Goal: Task Accomplishment & Management: Manage account settings

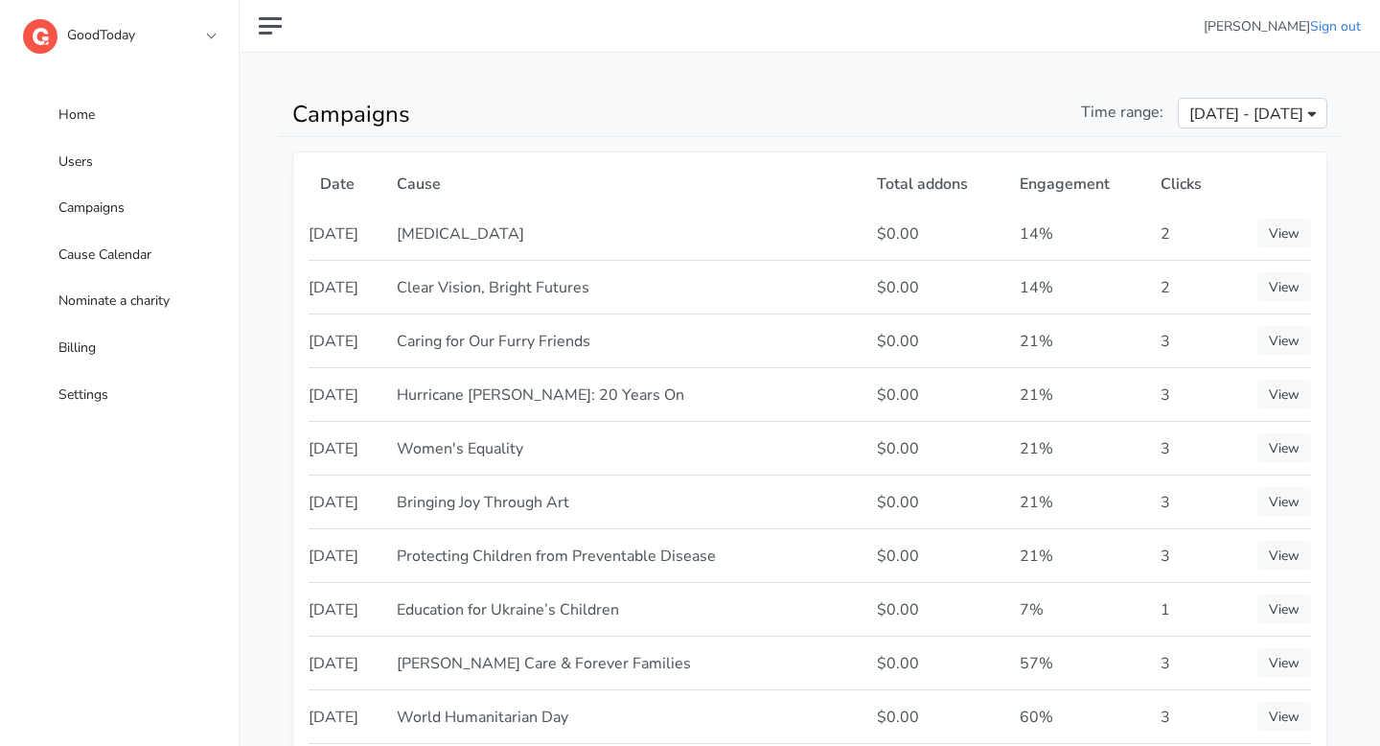
click at [1190, 121] on span "Jul 30, 2025 - Aug 28, 2025" at bounding box center [1247, 114] width 114 height 23
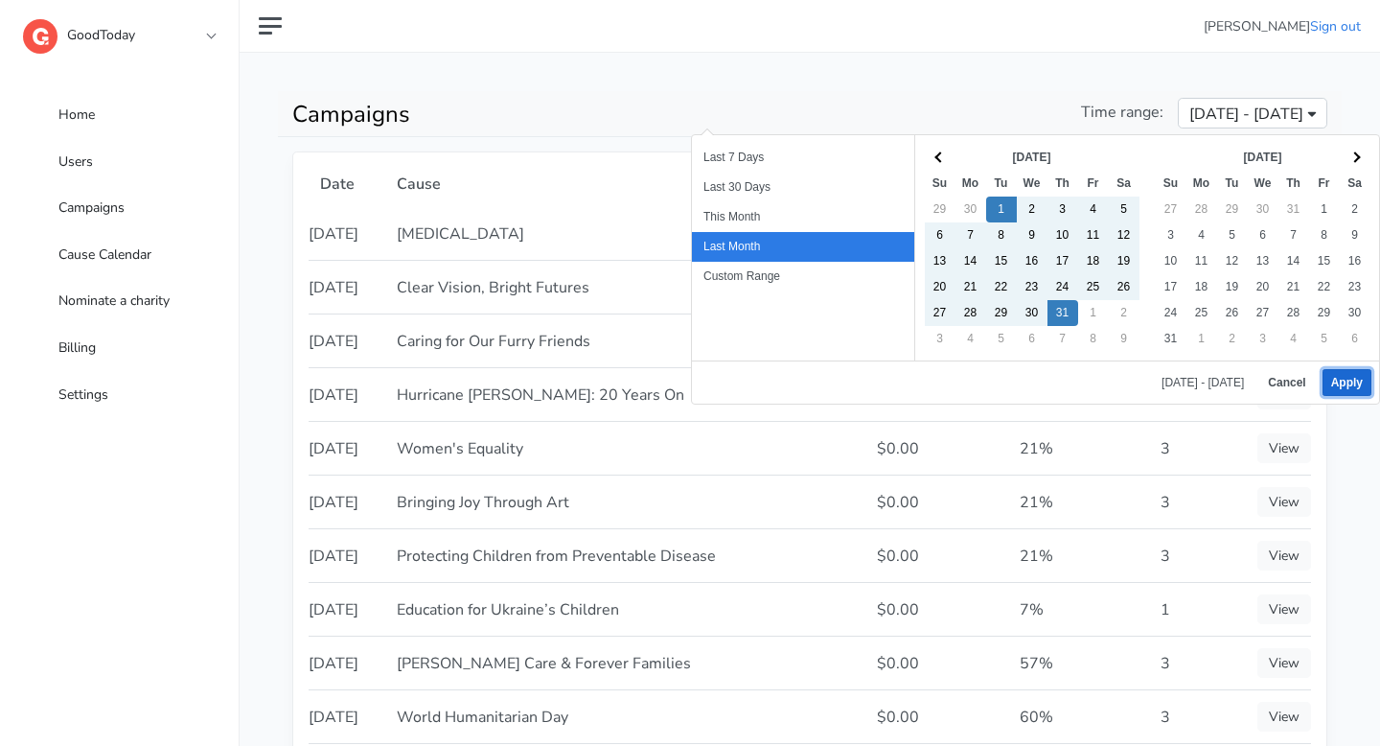
click at [1332, 386] on button "Apply" at bounding box center [1347, 382] width 49 height 27
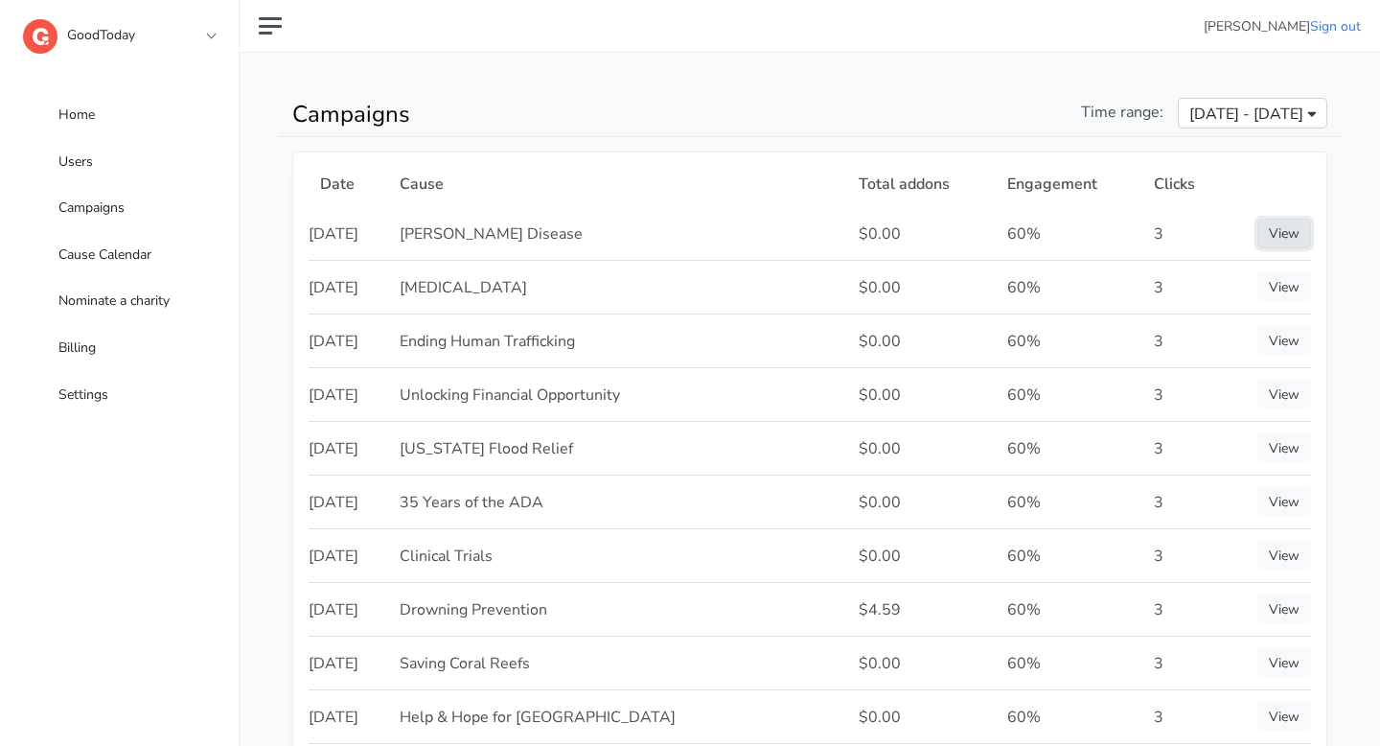
click at [1289, 239] on link "View" at bounding box center [1285, 234] width 54 height 30
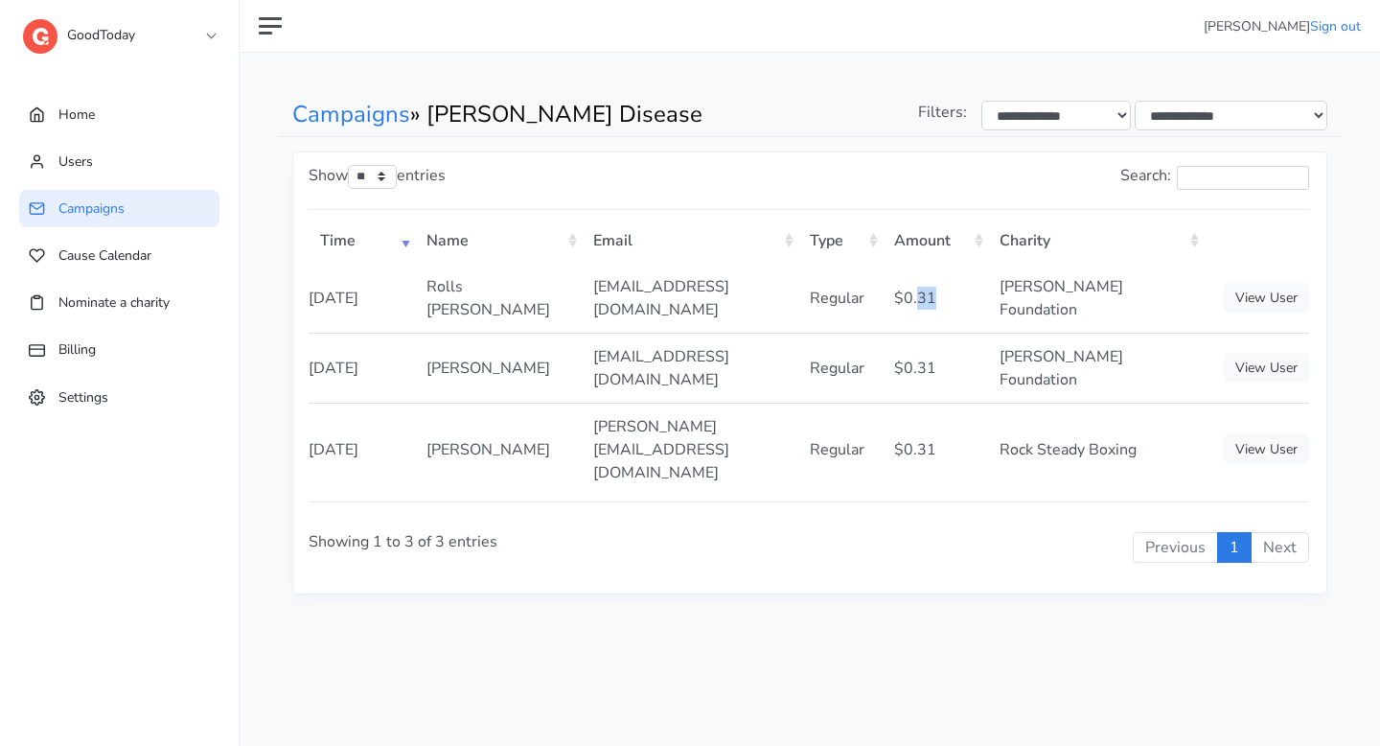
drag, startPoint x: 930, startPoint y: 291, endPoint x: 920, endPoint y: 287, distance: 10.7
click at [920, 287] on td "$0.31" at bounding box center [935, 298] width 105 height 69
click at [338, 111] on link "Campaigns" at bounding box center [351, 114] width 118 height 31
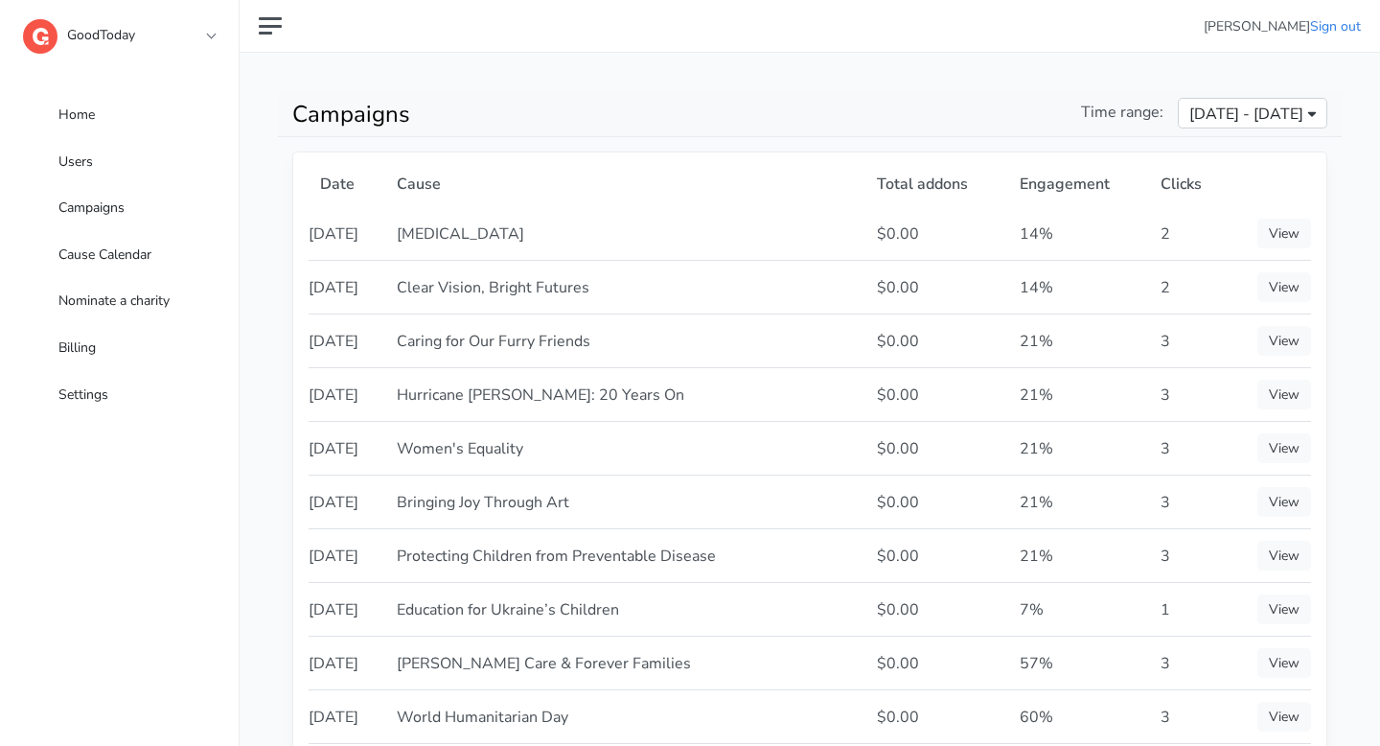
click at [1190, 114] on span "Jul 30, 2025 - Aug 28, 2025" at bounding box center [1247, 114] width 114 height 23
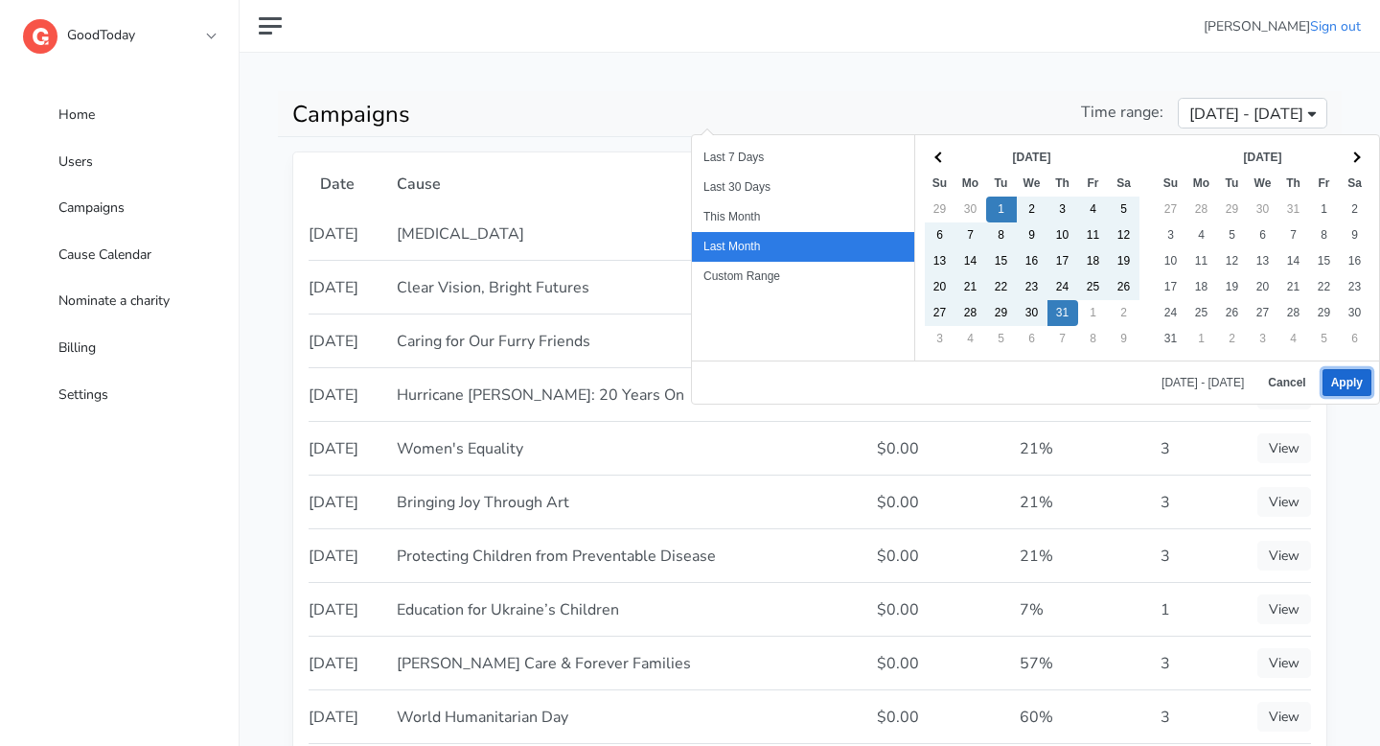
click at [1344, 378] on button "Apply" at bounding box center [1347, 382] width 49 height 27
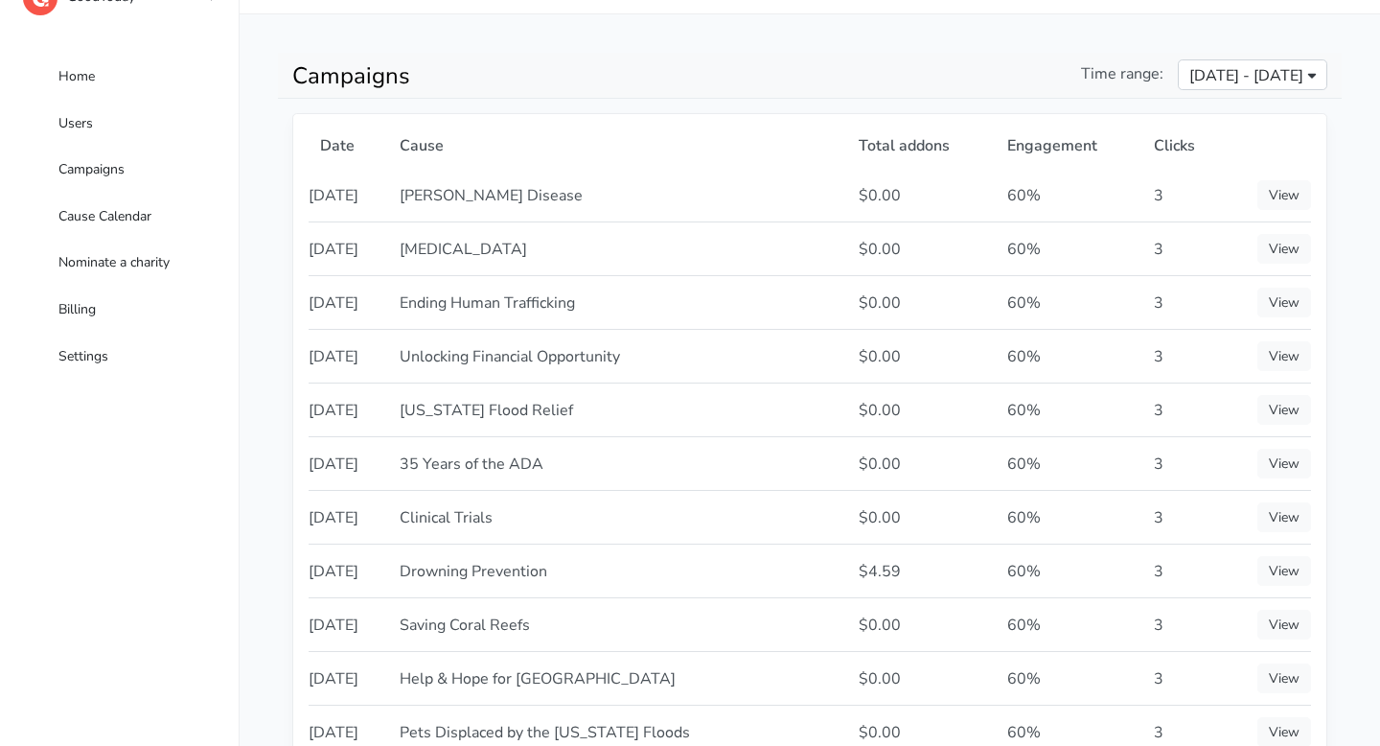
scroll to position [56, 0]
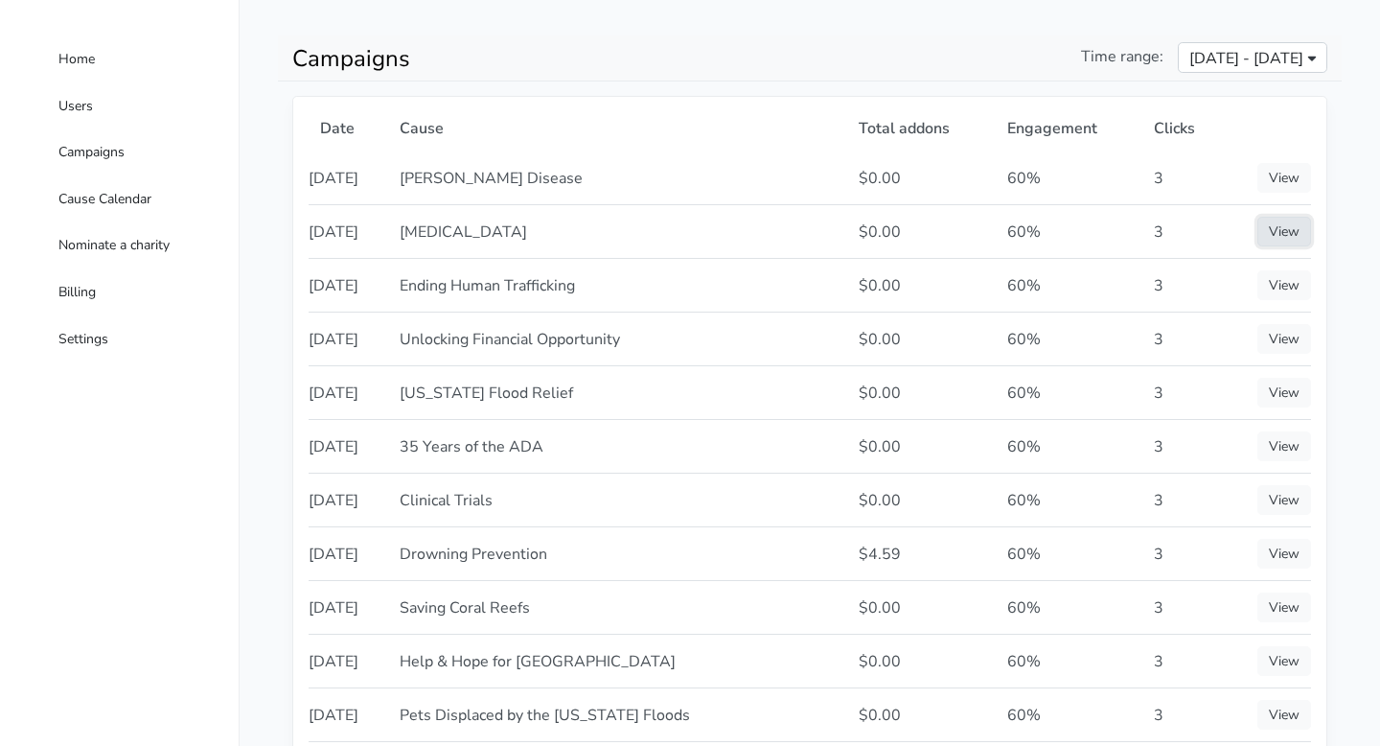
click at [1260, 236] on link "View" at bounding box center [1285, 232] width 54 height 30
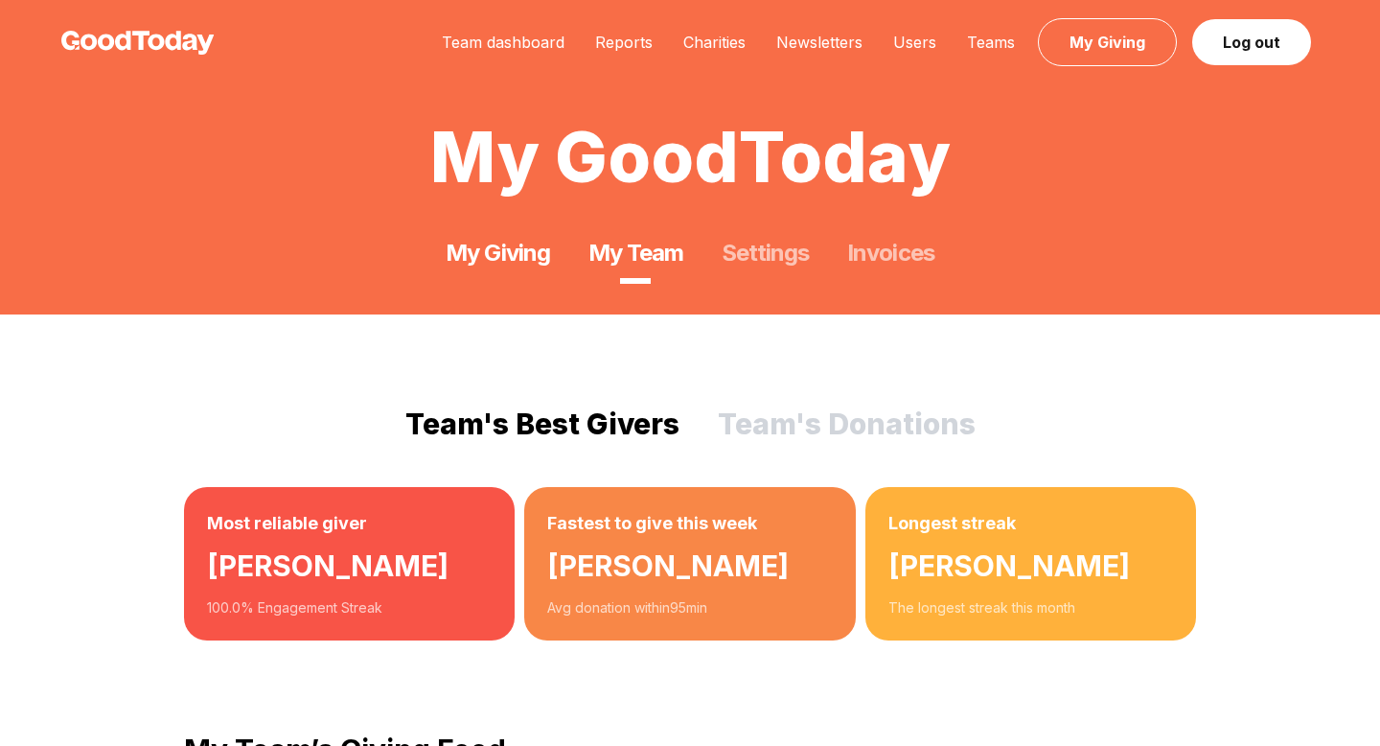
click at [488, 265] on link "My Giving" at bounding box center [498, 253] width 104 height 31
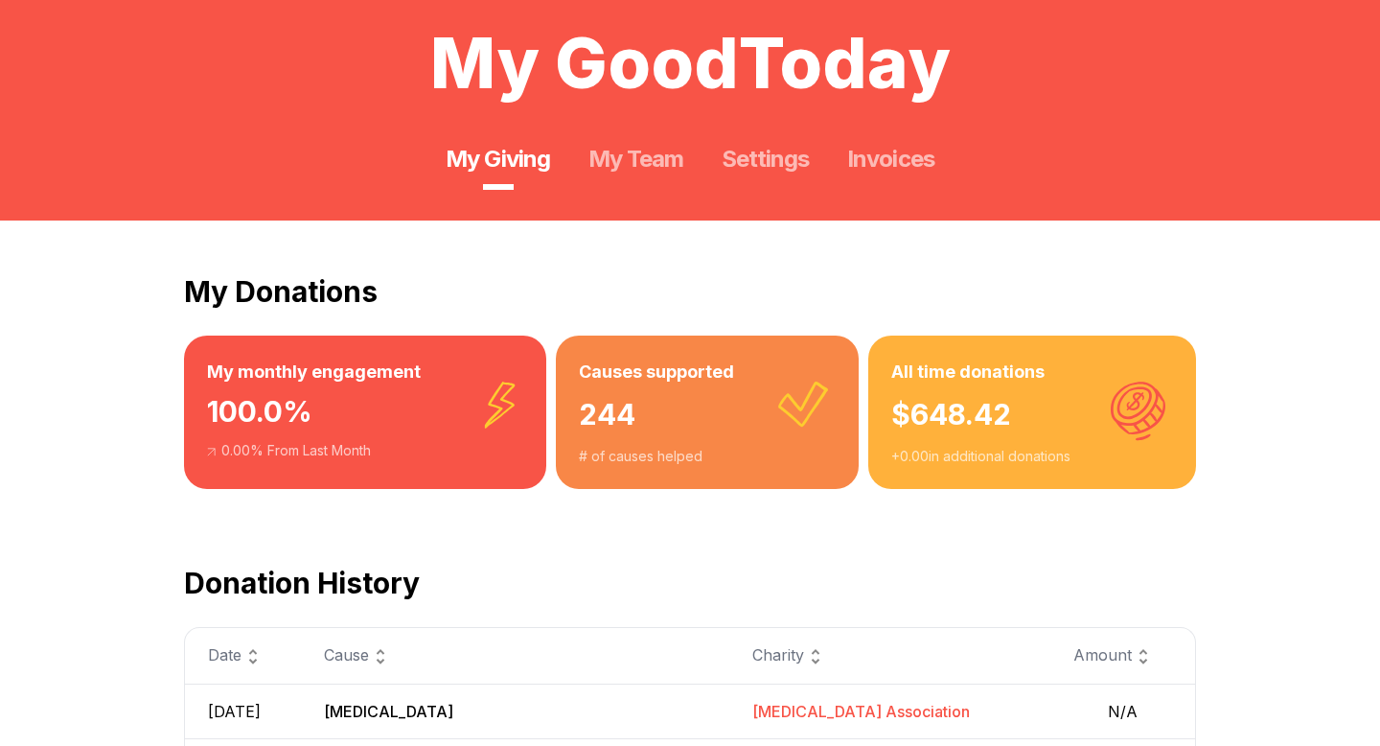
scroll to position [196, 0]
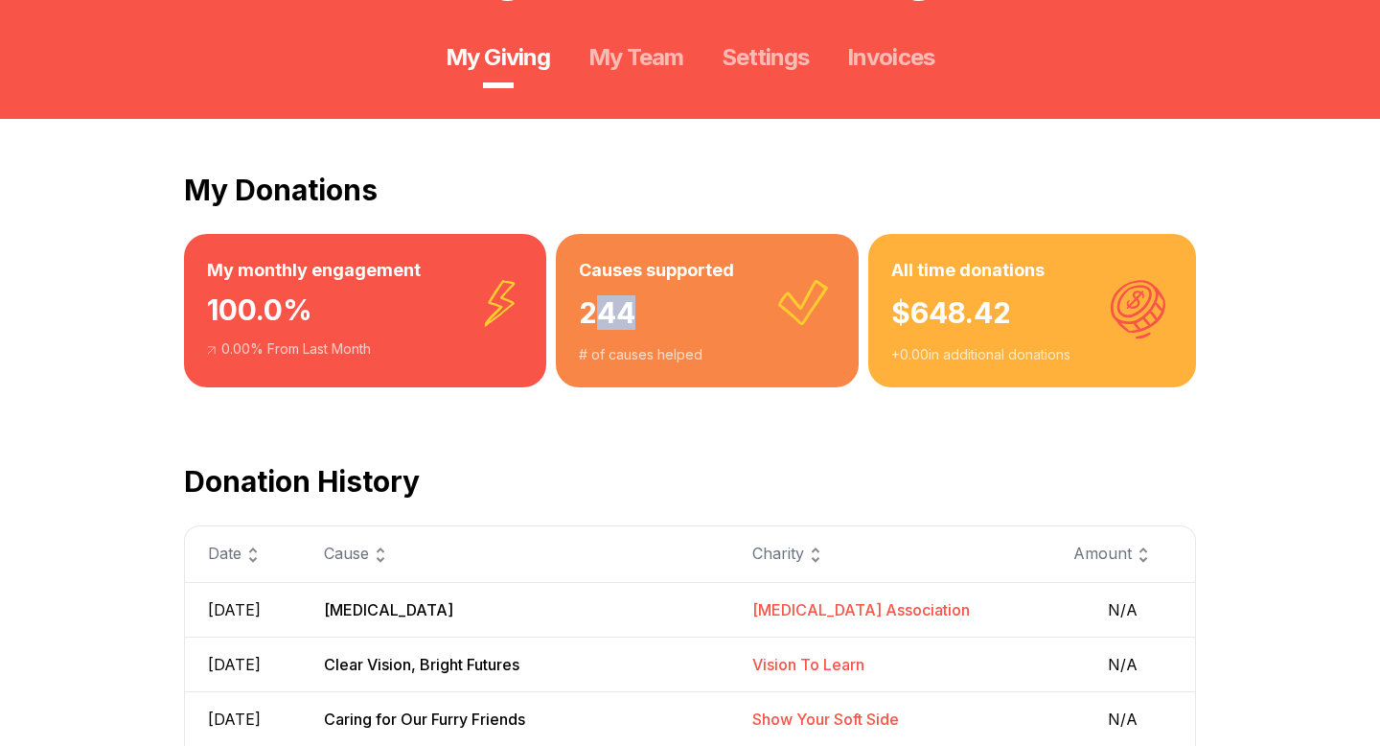
drag, startPoint x: 588, startPoint y: 305, endPoint x: 635, endPoint y: 305, distance: 47.0
click at [635, 305] on div "244" at bounding box center [708, 314] width 258 height 61
drag, startPoint x: 909, startPoint y: 315, endPoint x: 1022, endPoint y: 321, distance: 113.3
click at [1022, 321] on div "$ 648.42" at bounding box center [1033, 314] width 282 height 61
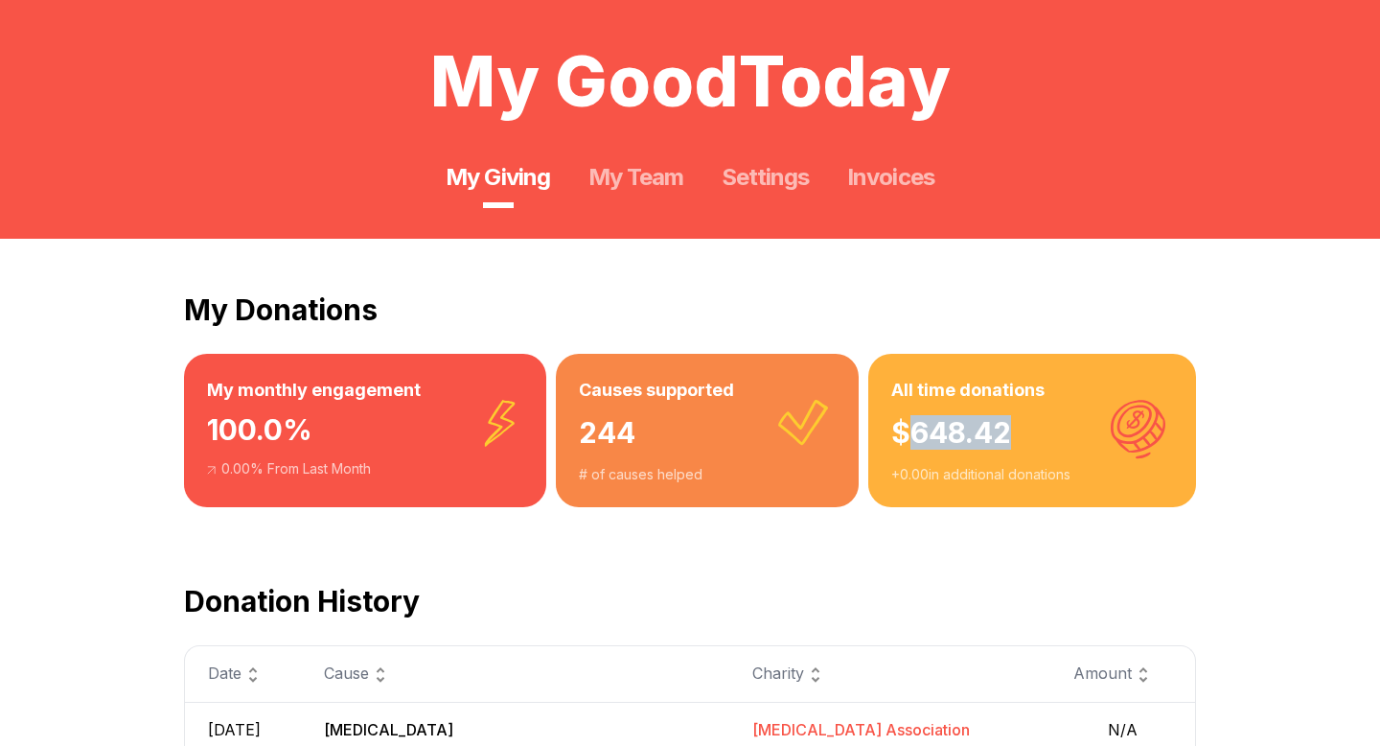
scroll to position [0, 0]
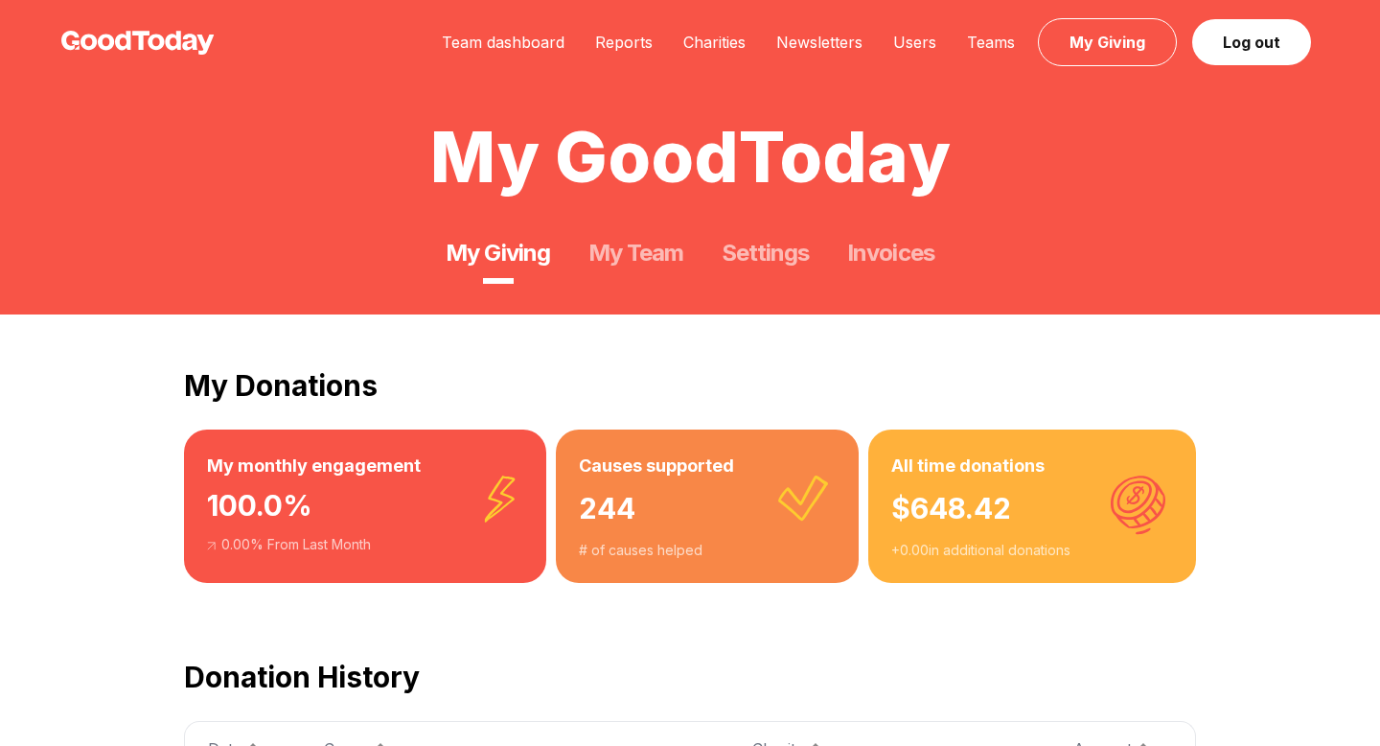
click at [902, 234] on div "My Giving My Team Settings Invoices" at bounding box center [690, 230] width 1380 height 77
click at [902, 244] on link "Invoices" at bounding box center [890, 253] width 86 height 31
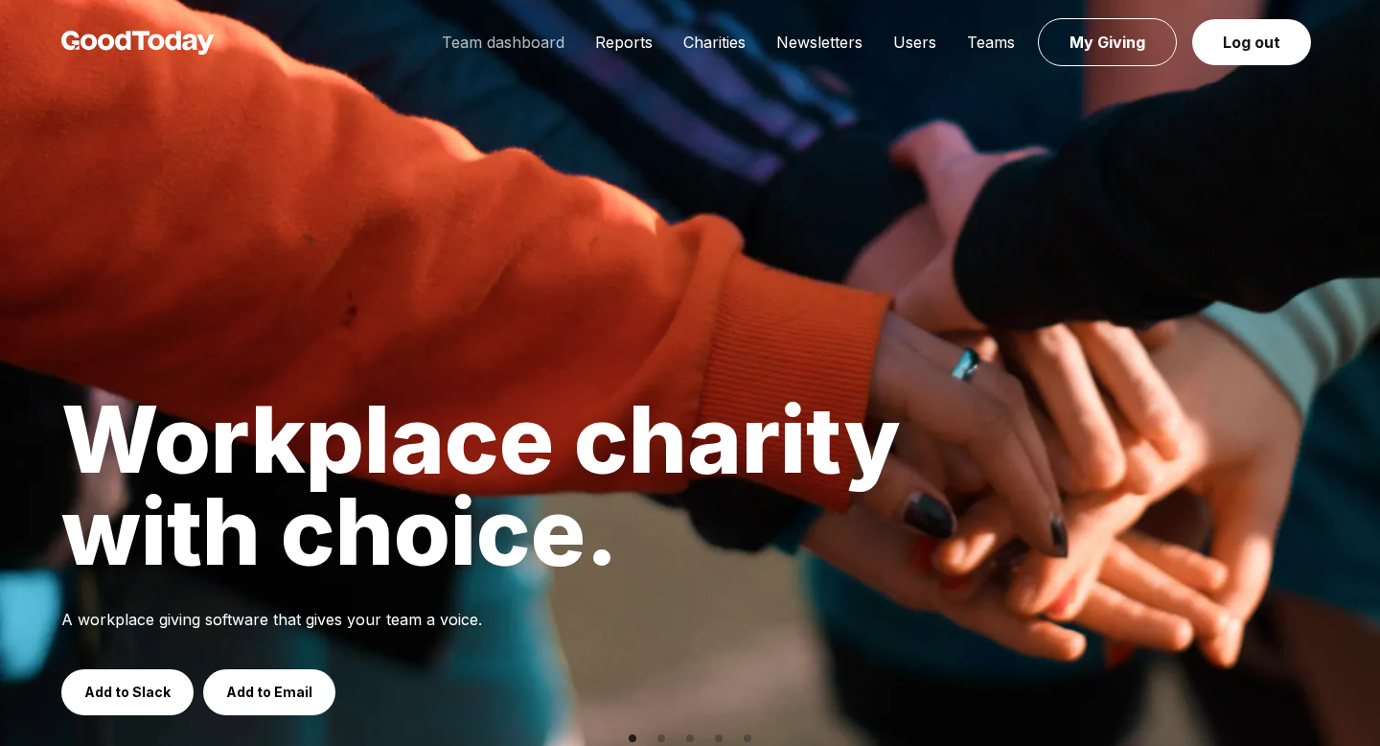
click at [542, 42] on link "Team dashboard" at bounding box center [503, 42] width 153 height 19
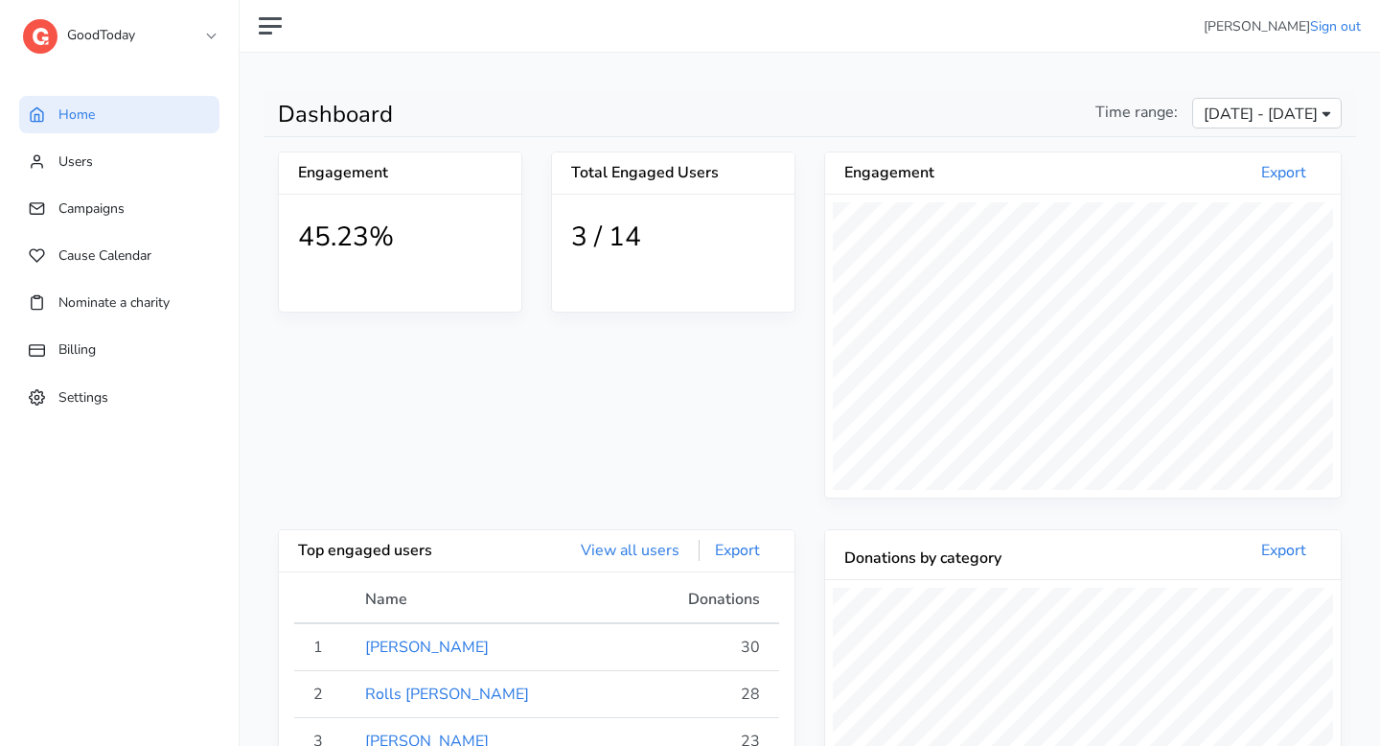
scroll to position [353, 516]
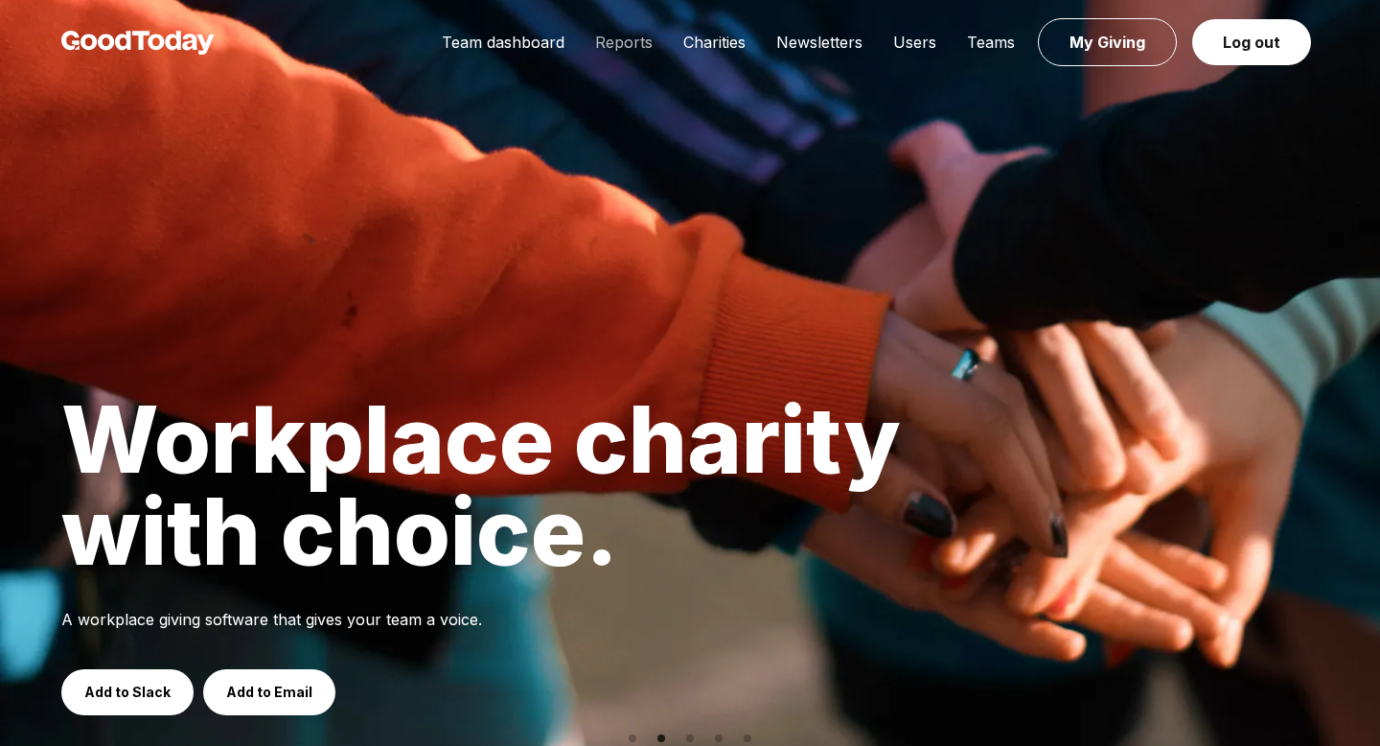
click at [631, 35] on link "Reports" at bounding box center [624, 42] width 88 height 19
click at [474, 38] on link "Team dashboard" at bounding box center [503, 42] width 153 height 19
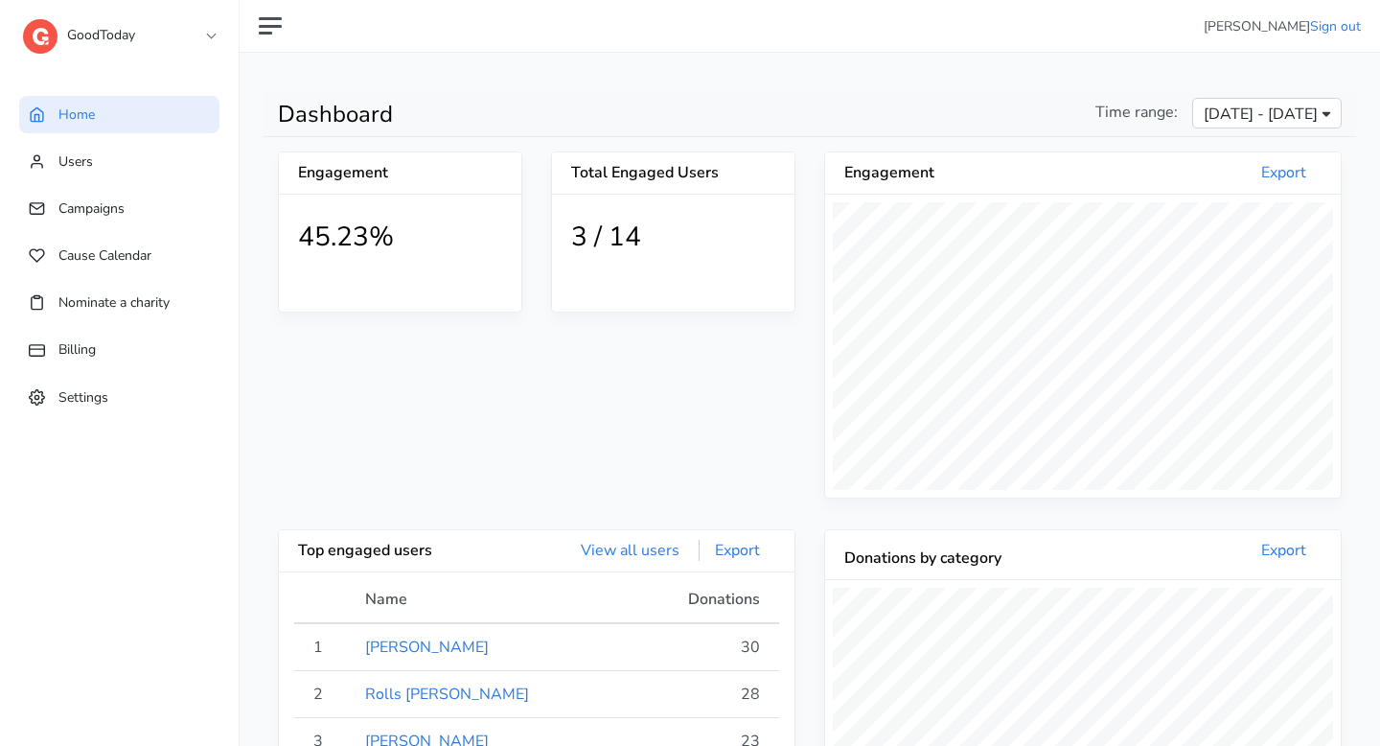
scroll to position [353, 516]
click at [88, 149] on link "Users" at bounding box center [119, 161] width 200 height 37
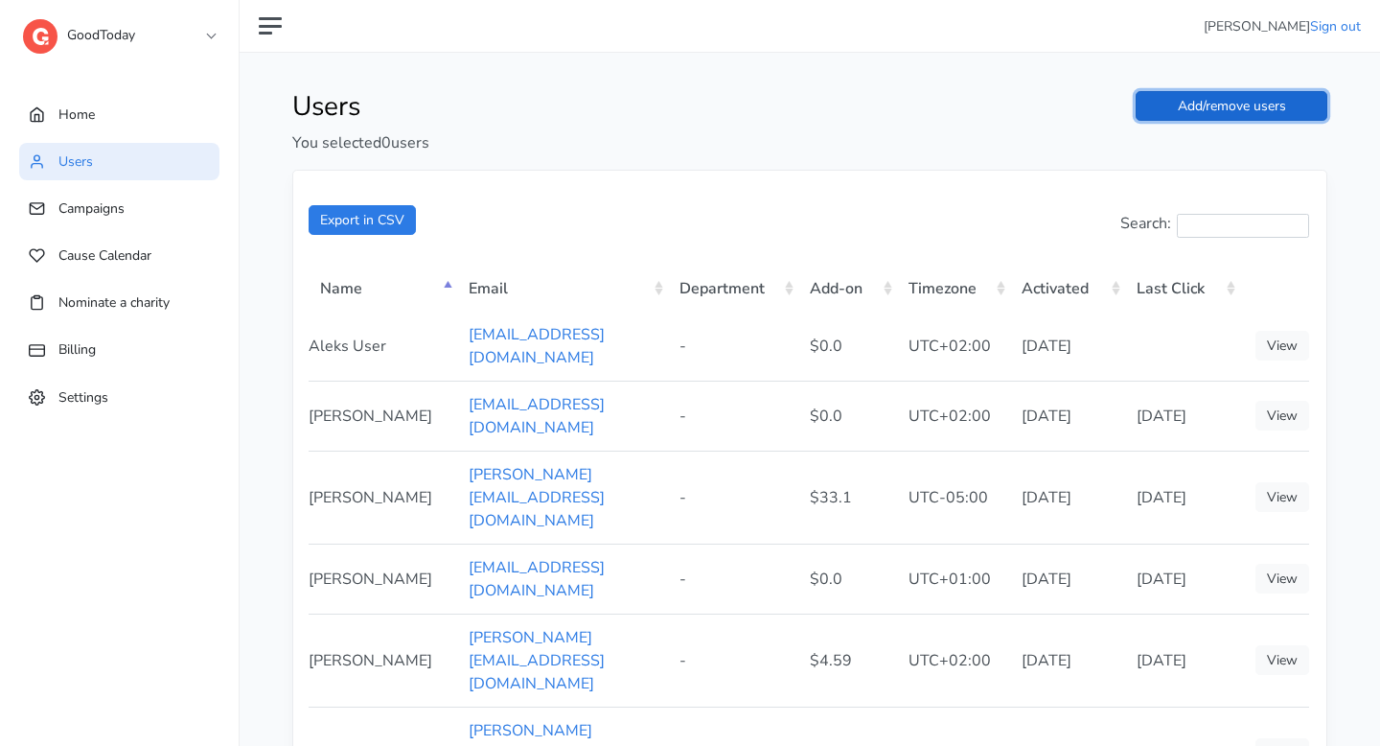
click at [1272, 100] on link "Add/remove users" at bounding box center [1232, 106] width 192 height 30
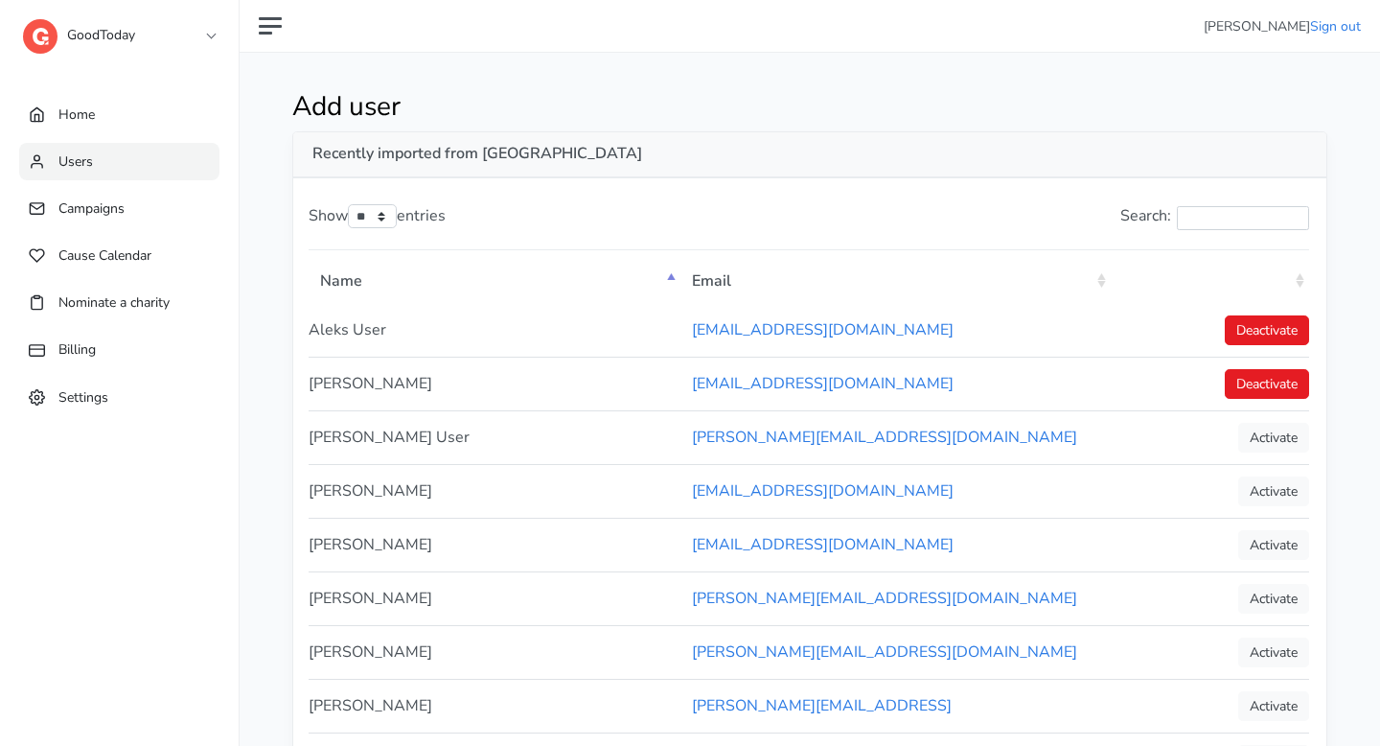
click at [165, 150] on link "Users" at bounding box center [119, 161] width 200 height 37
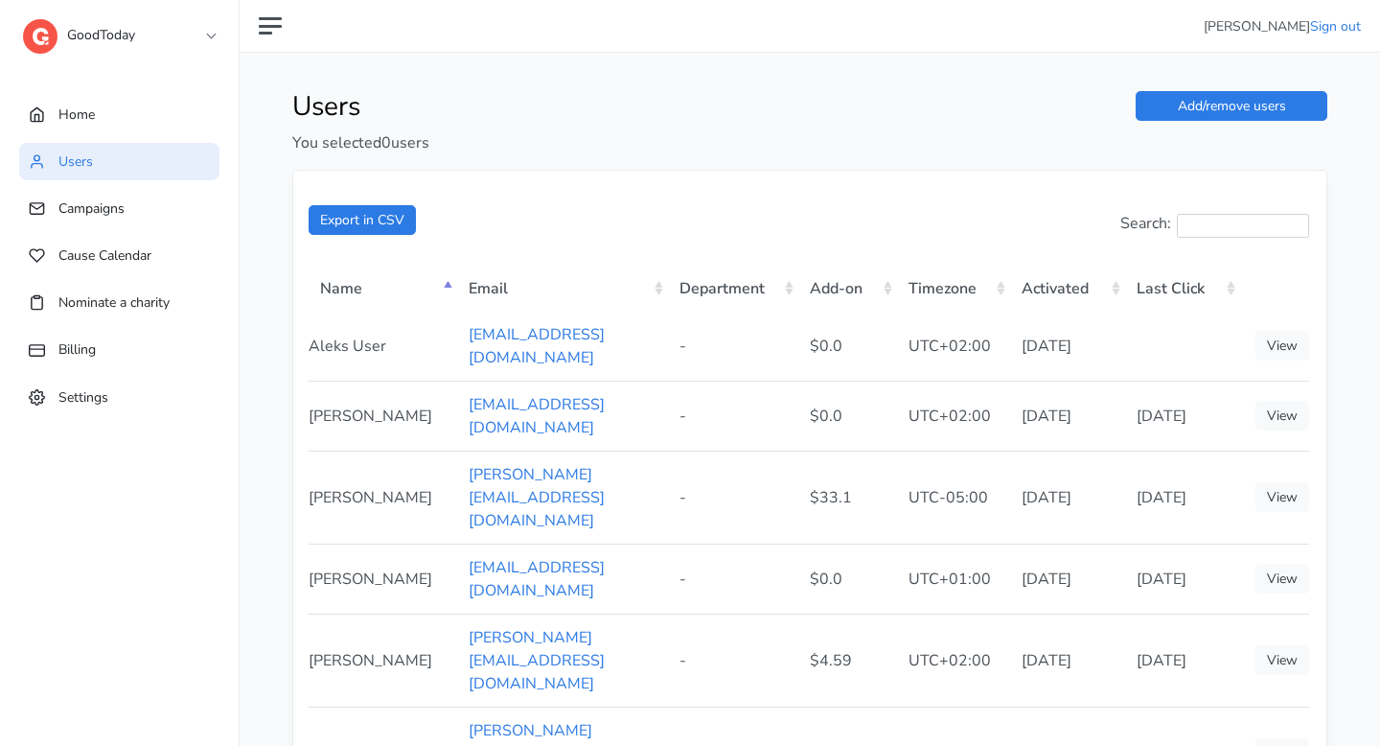
click at [1222, 290] on th "Last Click" at bounding box center [1182, 287] width 115 height 49
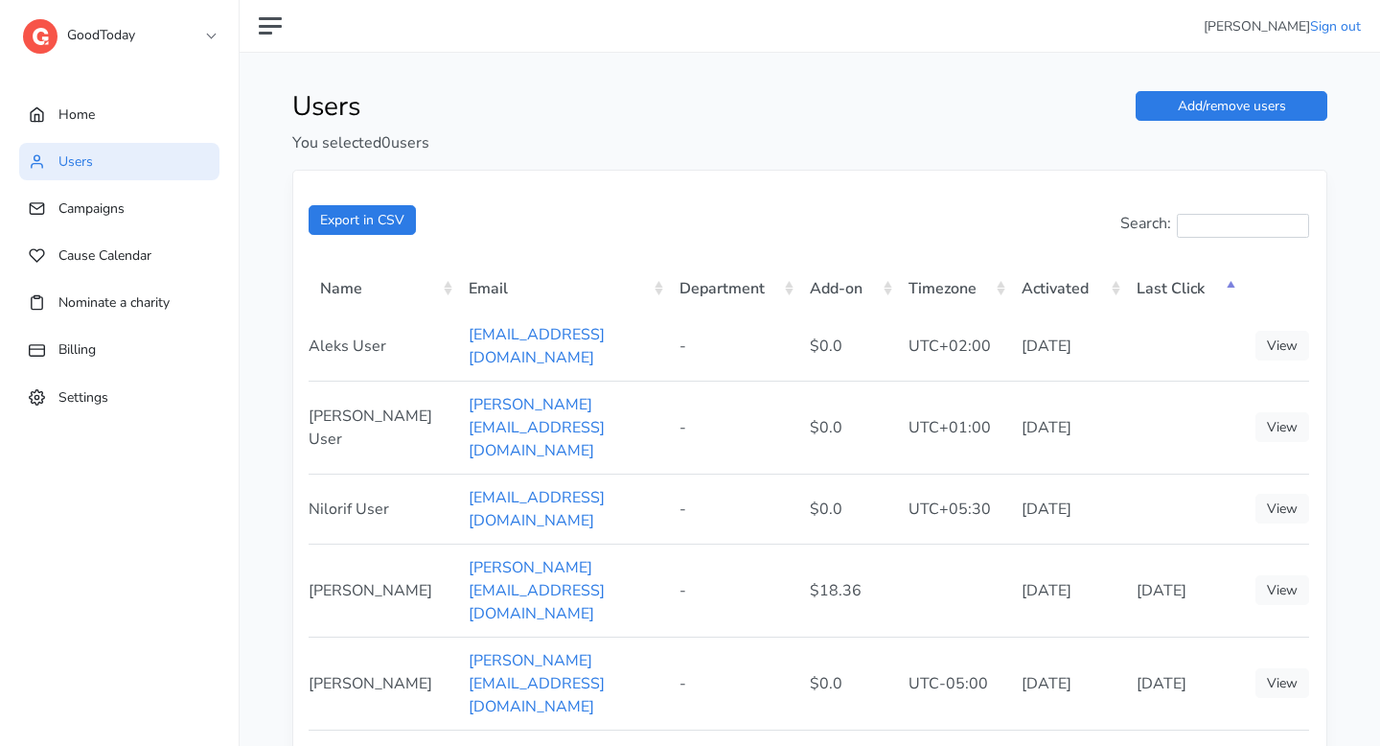
click at [1222, 290] on th "Last Click" at bounding box center [1182, 287] width 115 height 49
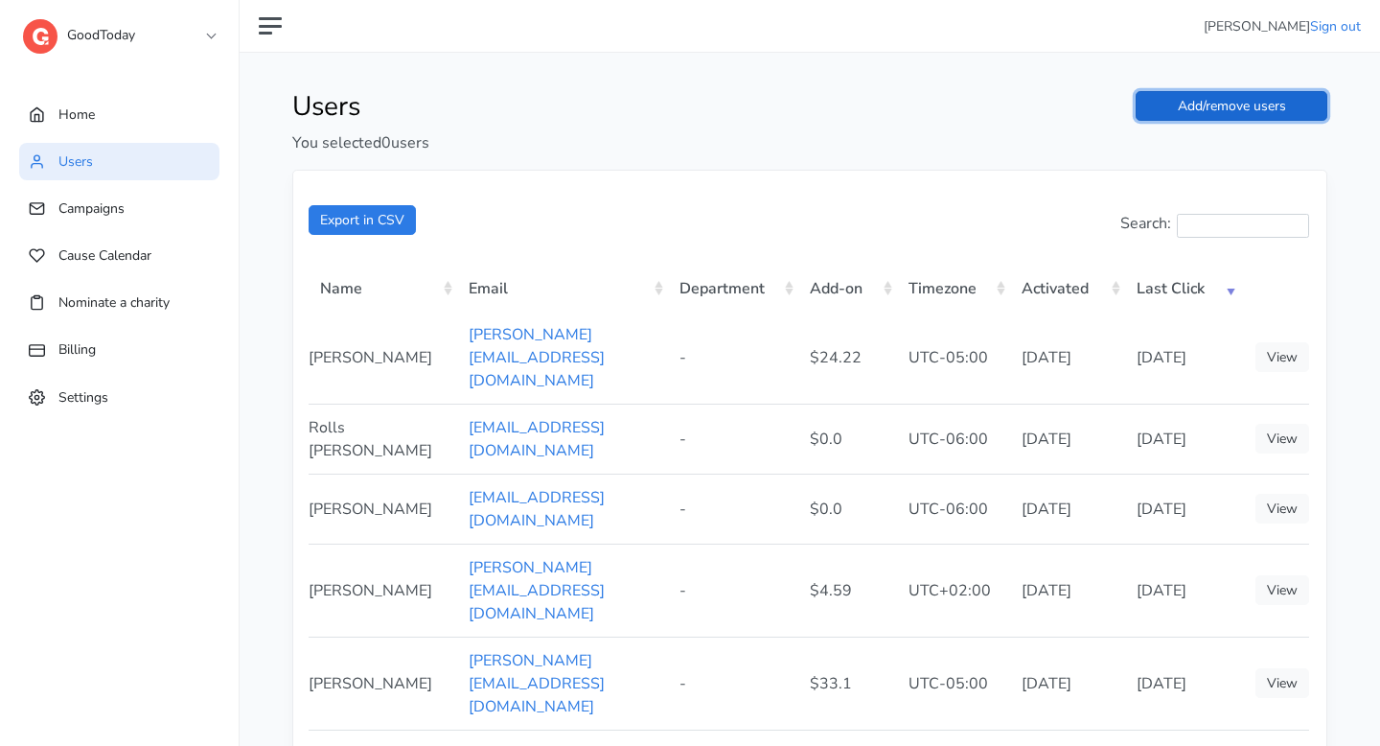
click at [1265, 114] on link "Add/remove users" at bounding box center [1232, 106] width 192 height 30
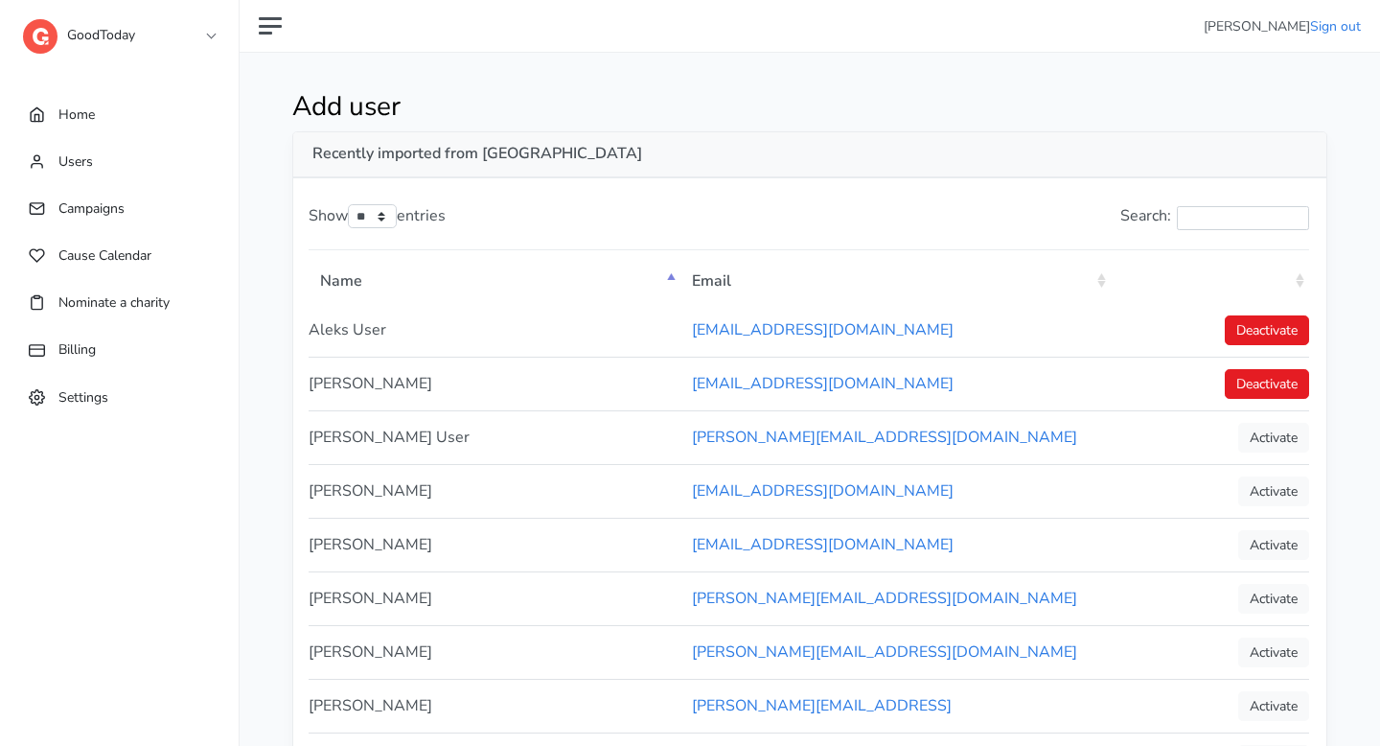
click at [1296, 286] on th ": activate to sort column ascending" at bounding box center [1210, 279] width 198 height 49
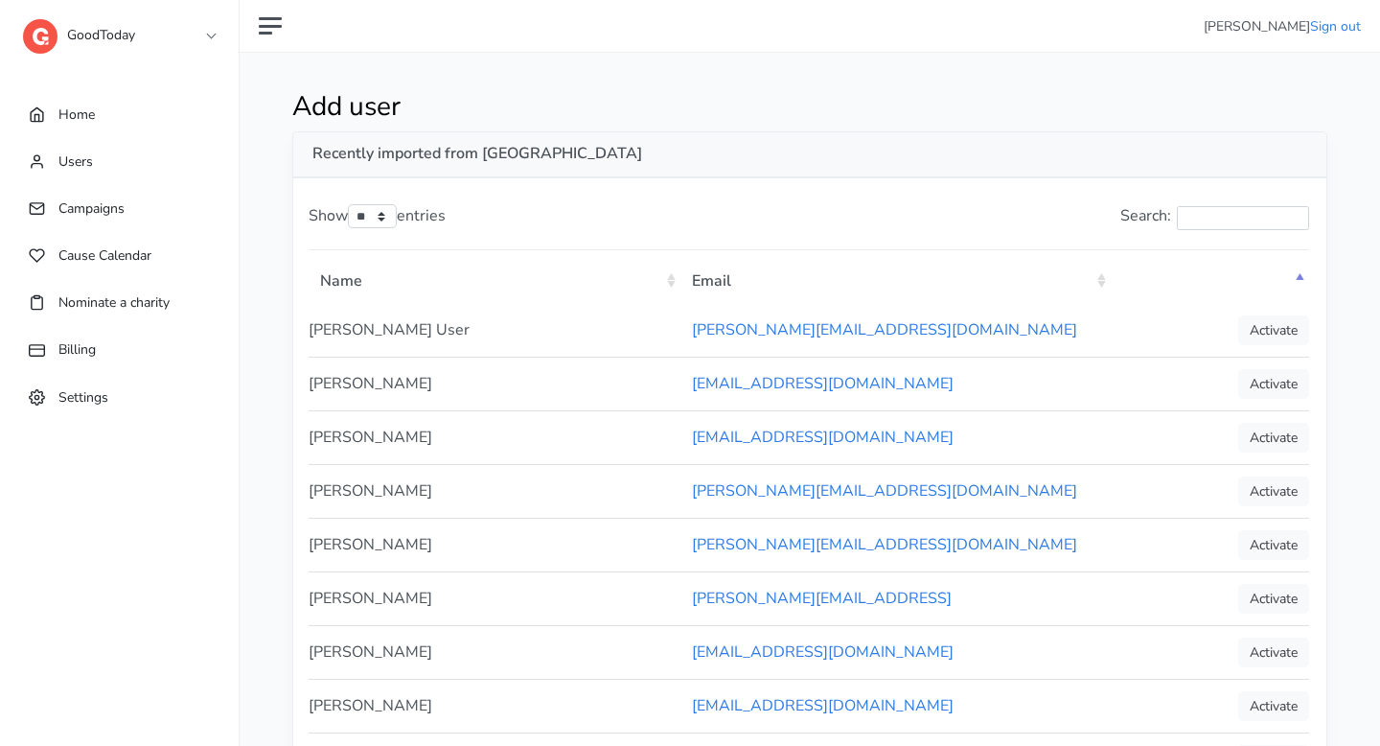
click at [1296, 286] on th ": activate to sort column descending" at bounding box center [1210, 279] width 198 height 49
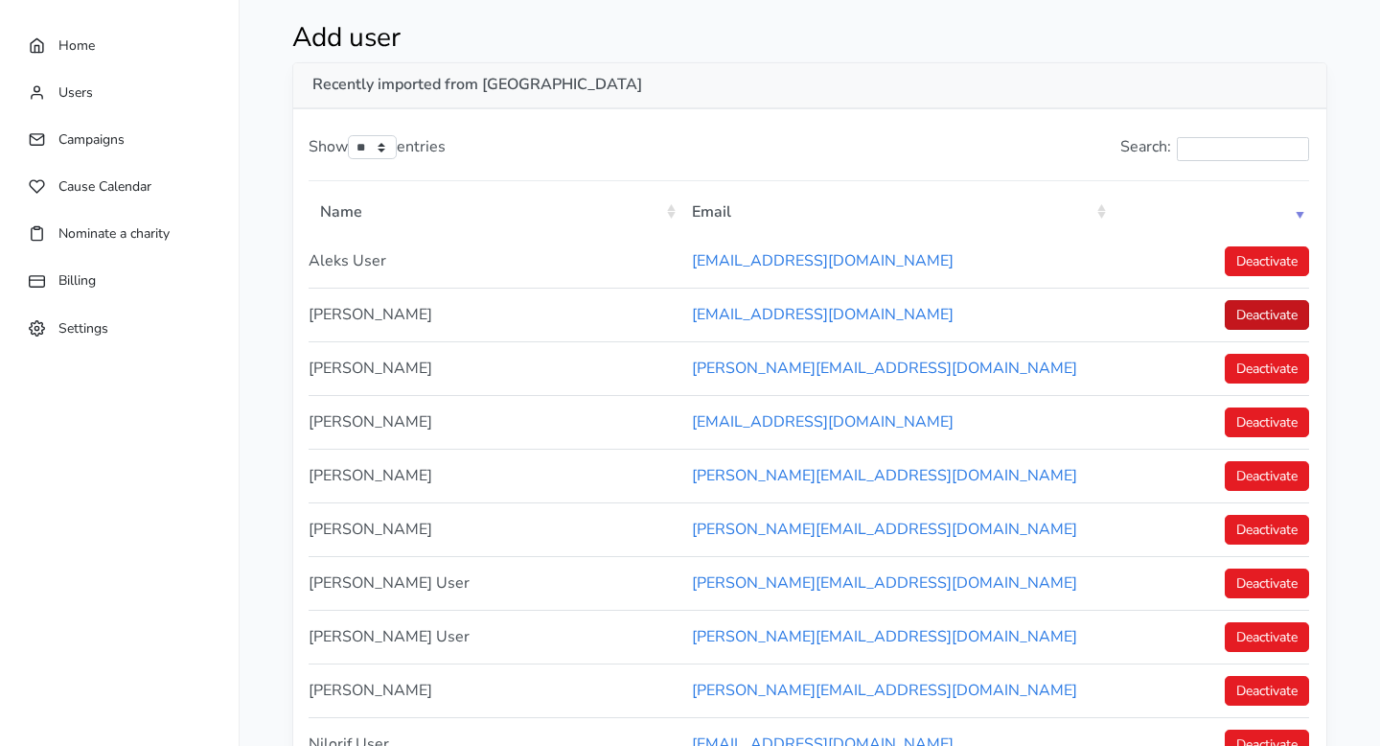
scroll to position [162, 0]
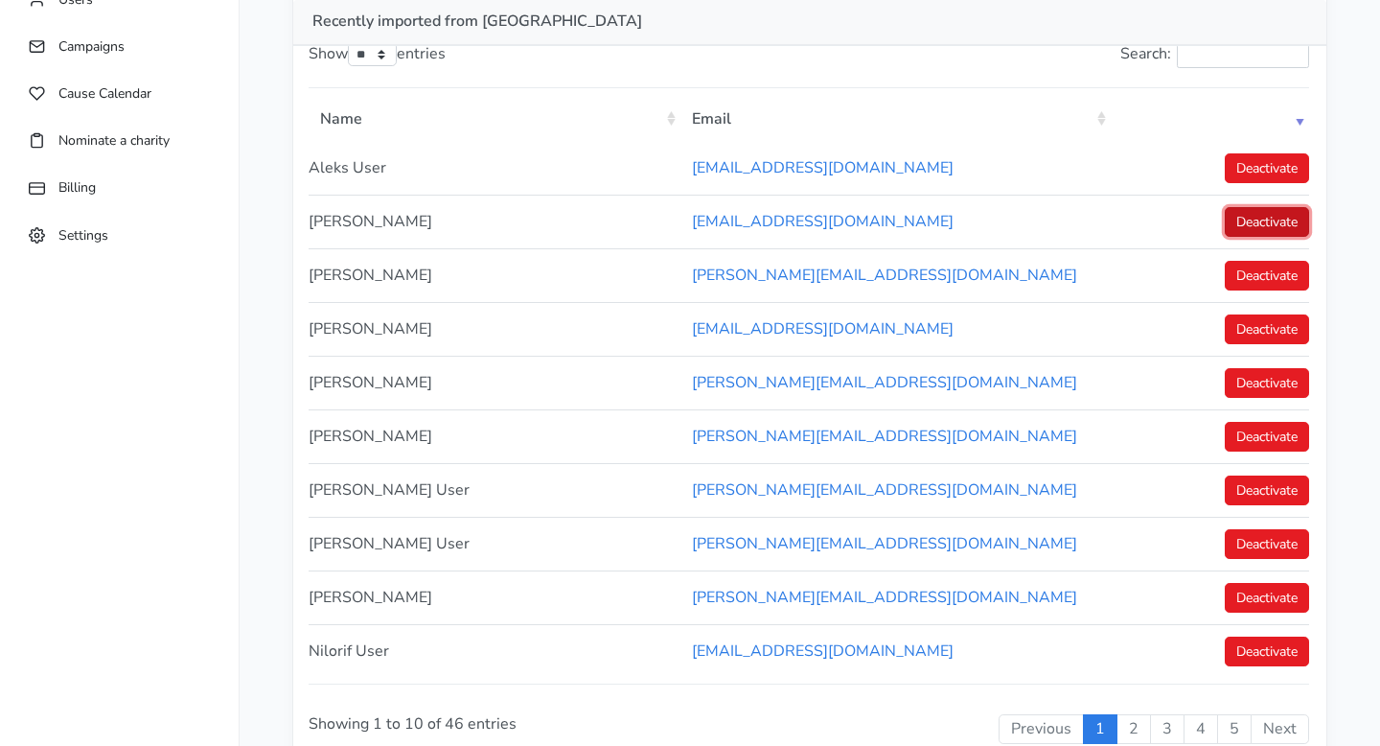
click at [1269, 216] on link "Deactivate" at bounding box center [1267, 222] width 84 height 30
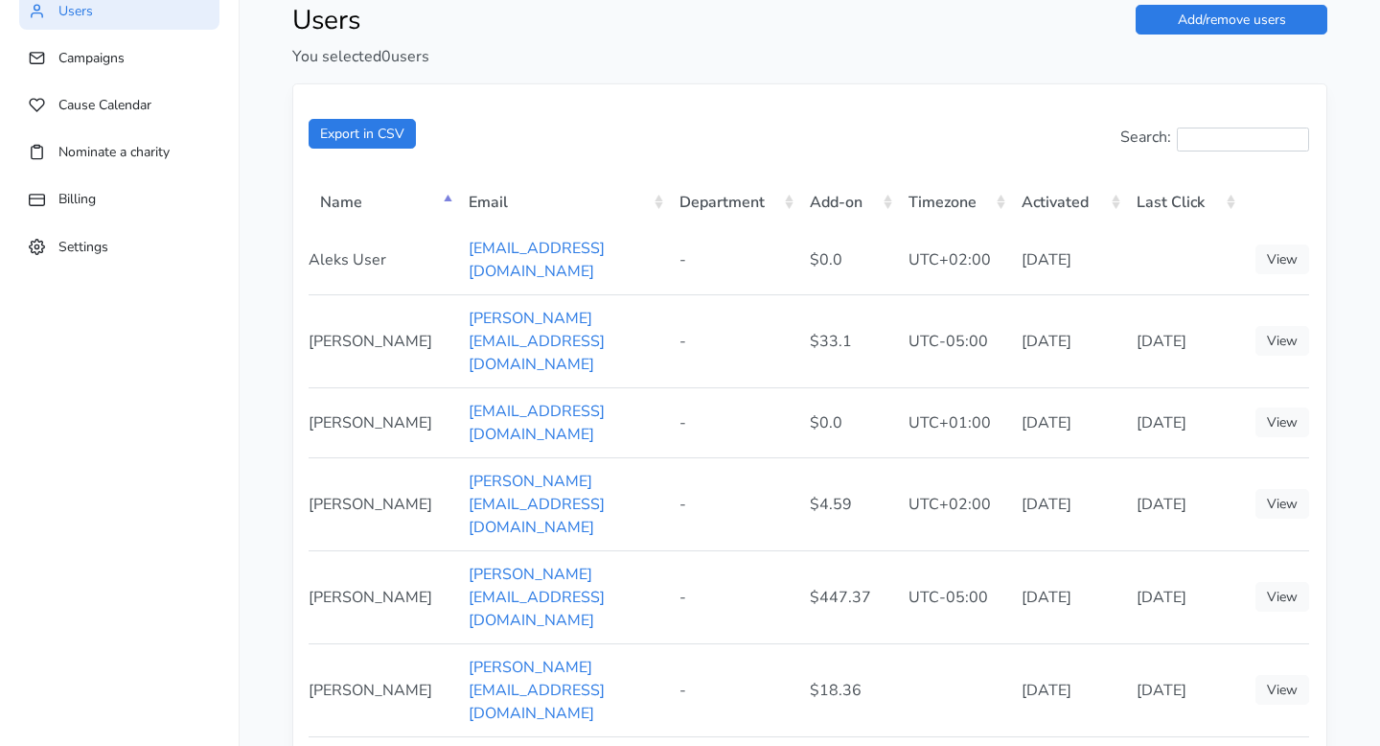
scroll to position [122, 0]
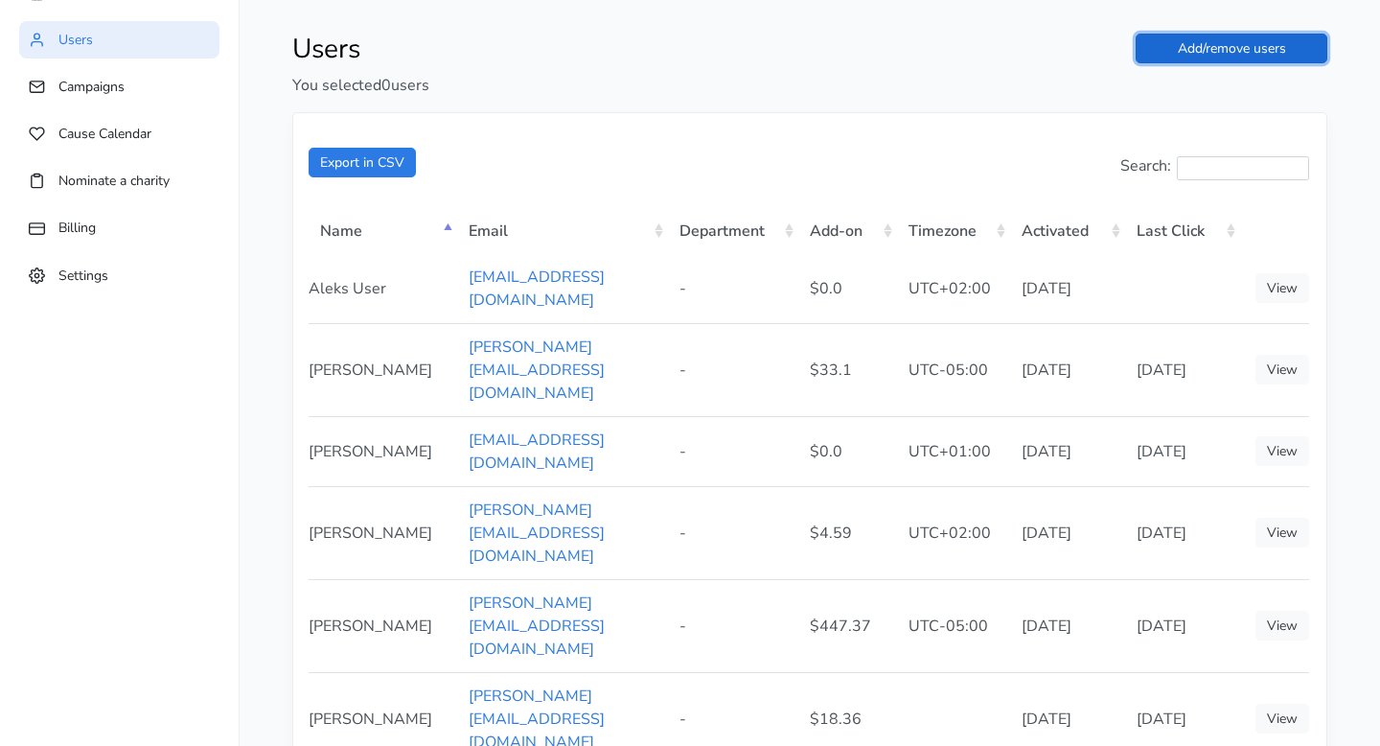
click at [1229, 52] on link "Add/remove users" at bounding box center [1232, 49] width 192 height 30
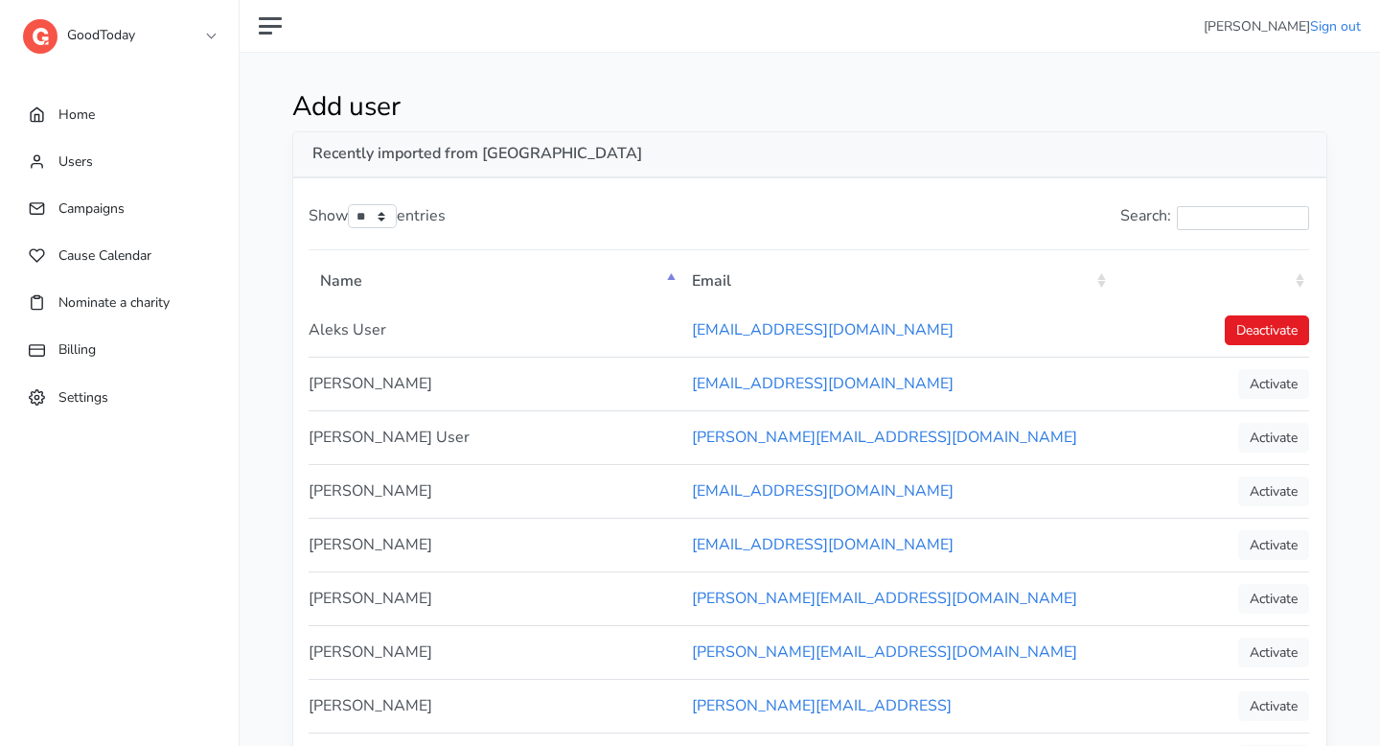
click at [1291, 279] on th ": activate to sort column ascending" at bounding box center [1210, 279] width 198 height 49
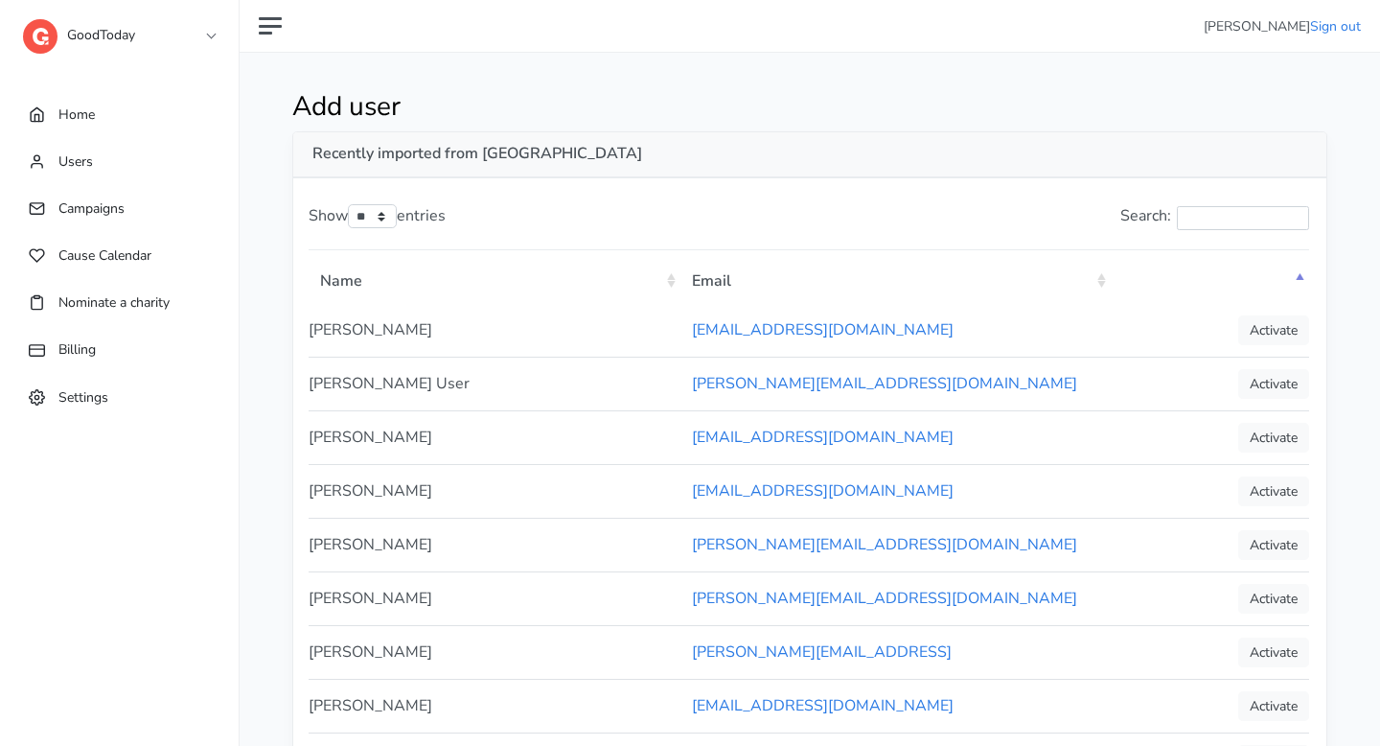
click at [1291, 279] on th ": activate to sort column descending" at bounding box center [1210, 279] width 198 height 49
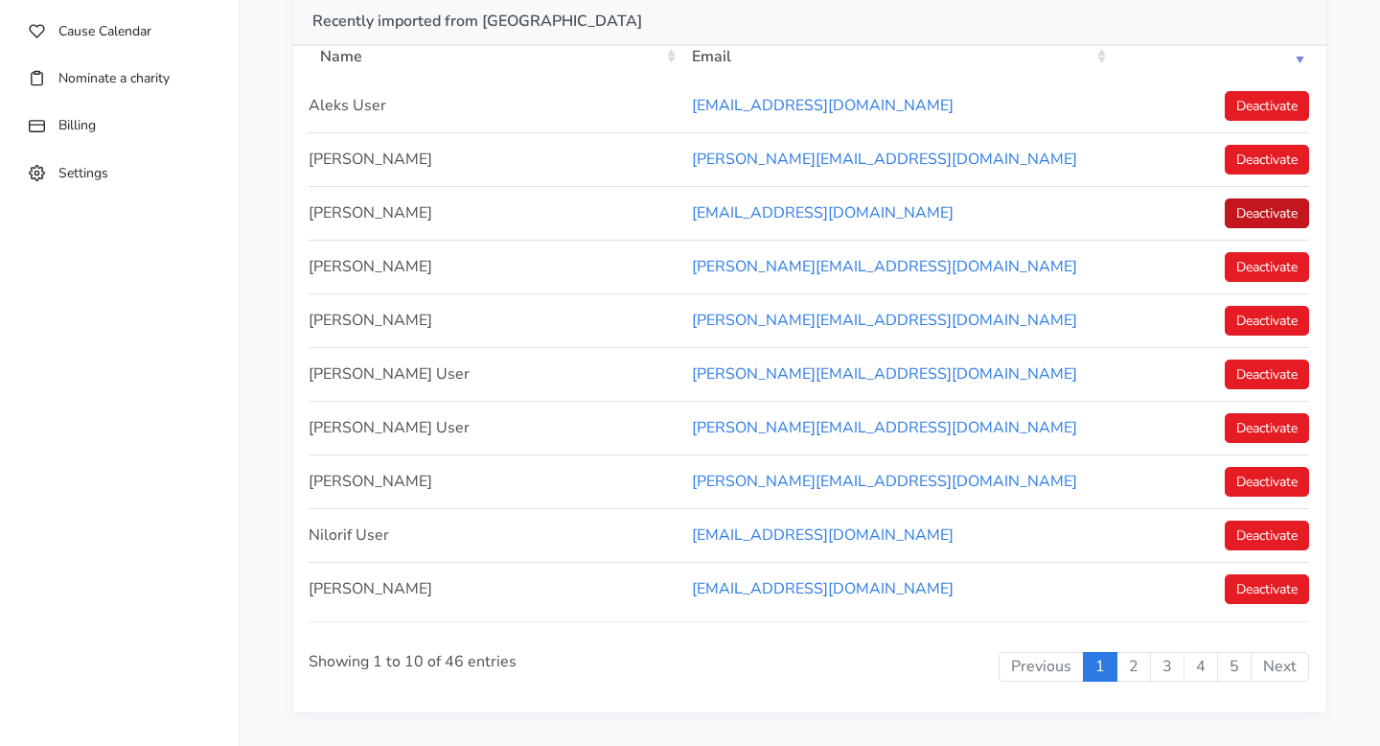
scroll to position [230, 0]
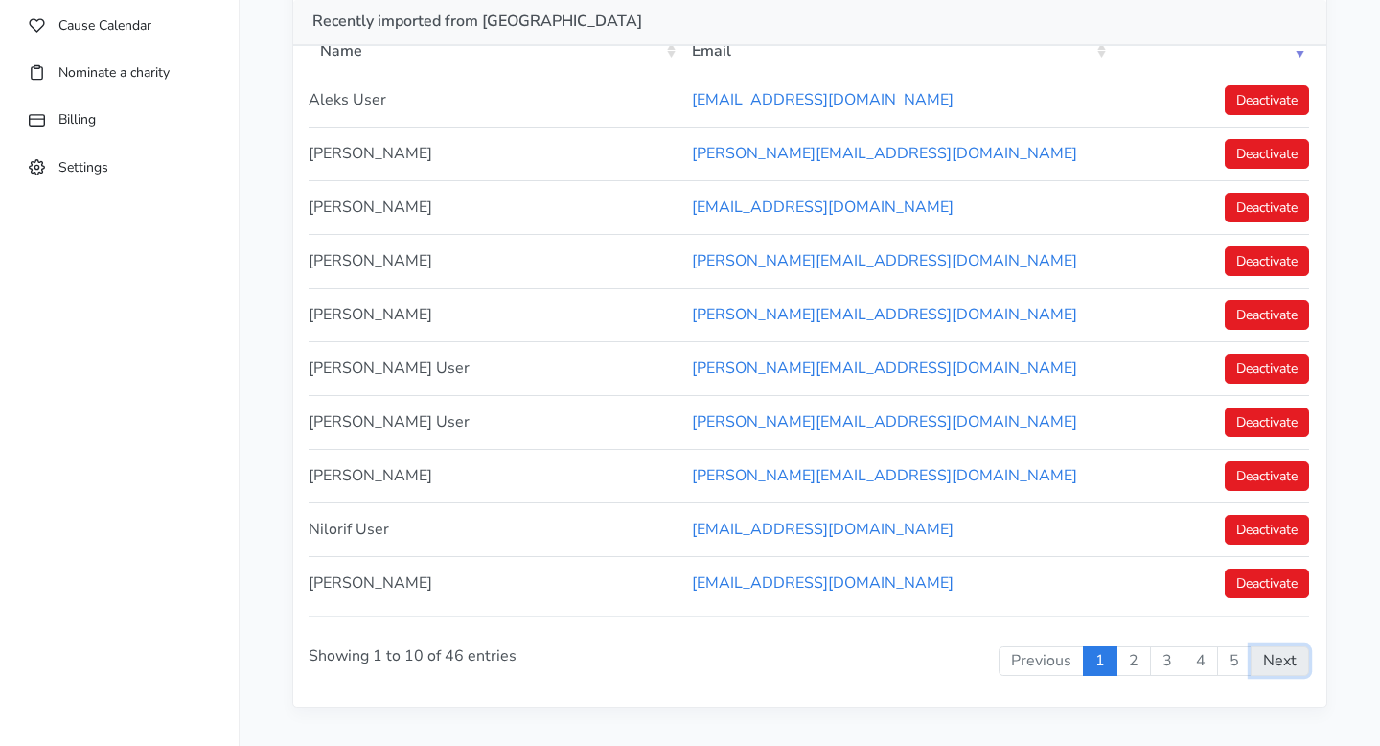
click at [1284, 652] on link "Next" at bounding box center [1280, 661] width 58 height 31
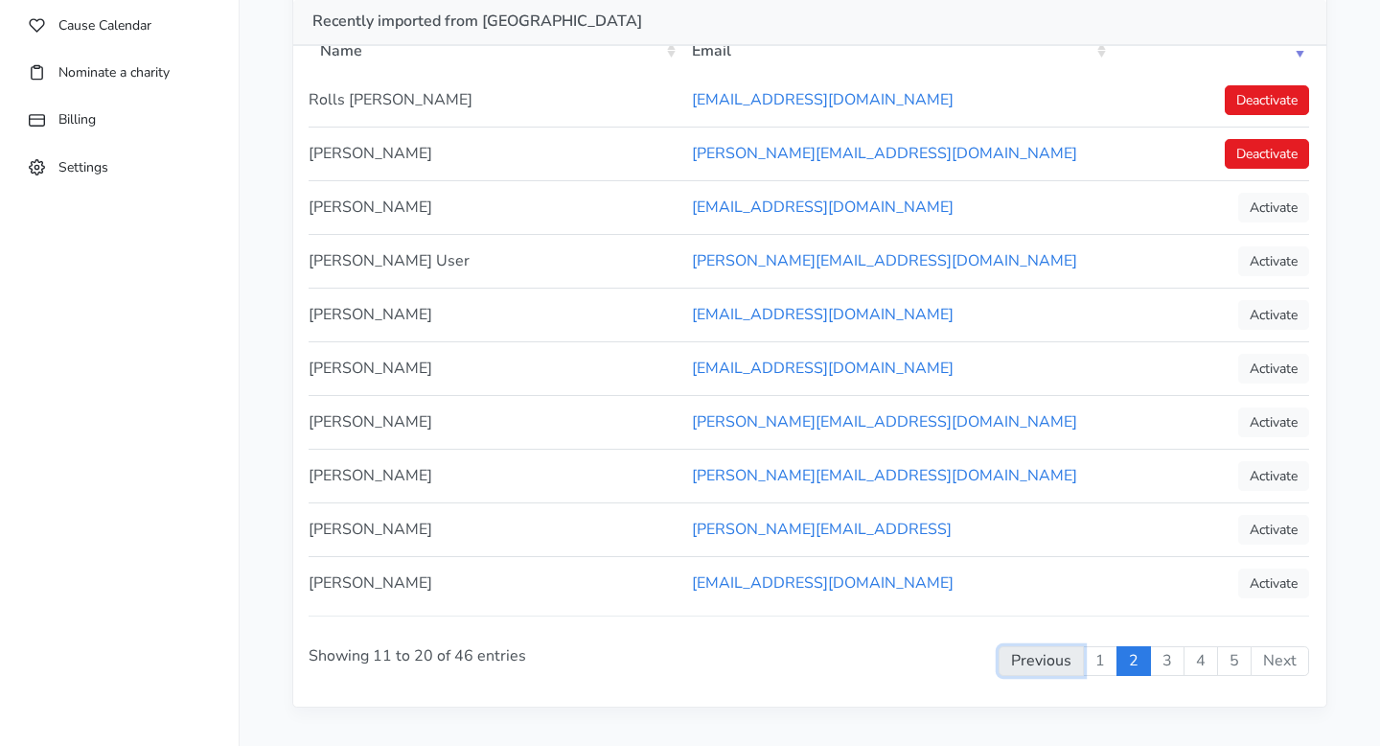
click at [1011, 652] on link "Previous" at bounding box center [1041, 661] width 85 height 31
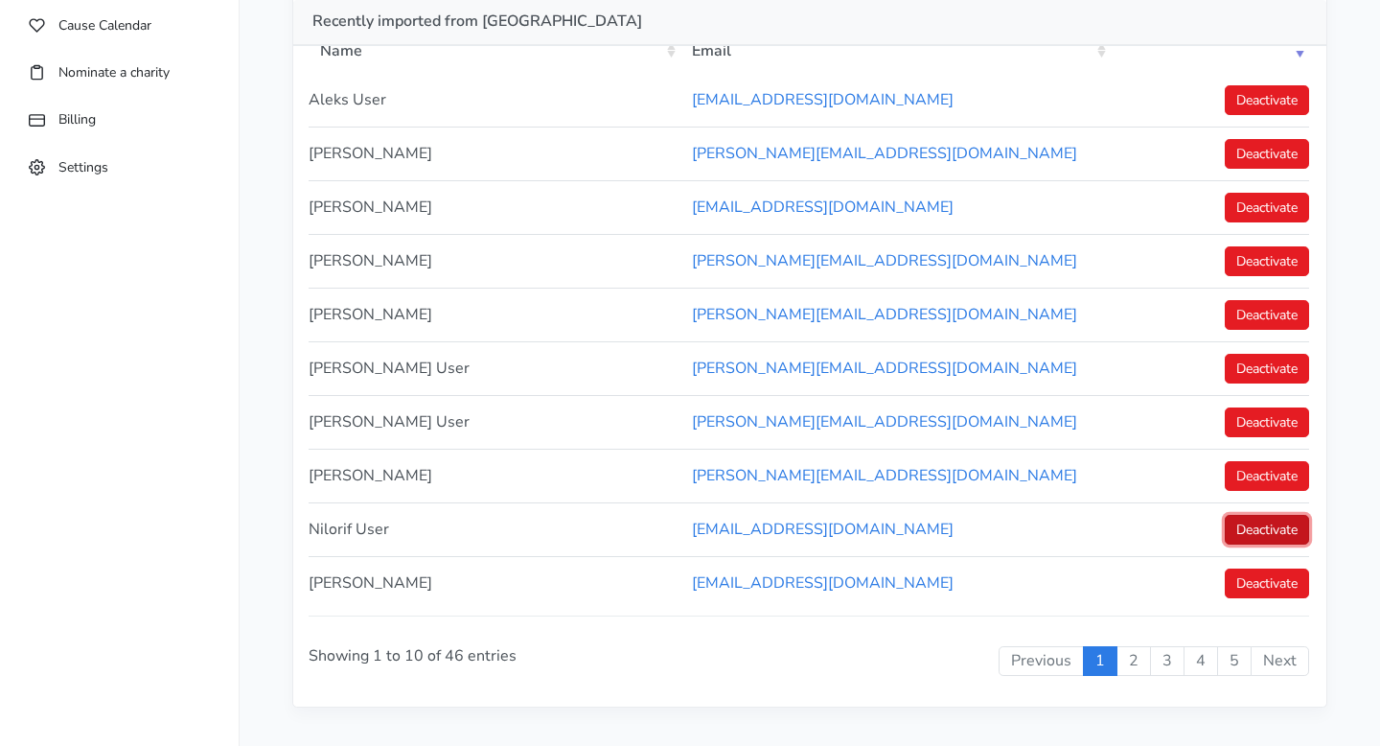
click at [1249, 539] on link "Deactivate" at bounding box center [1267, 530] width 84 height 30
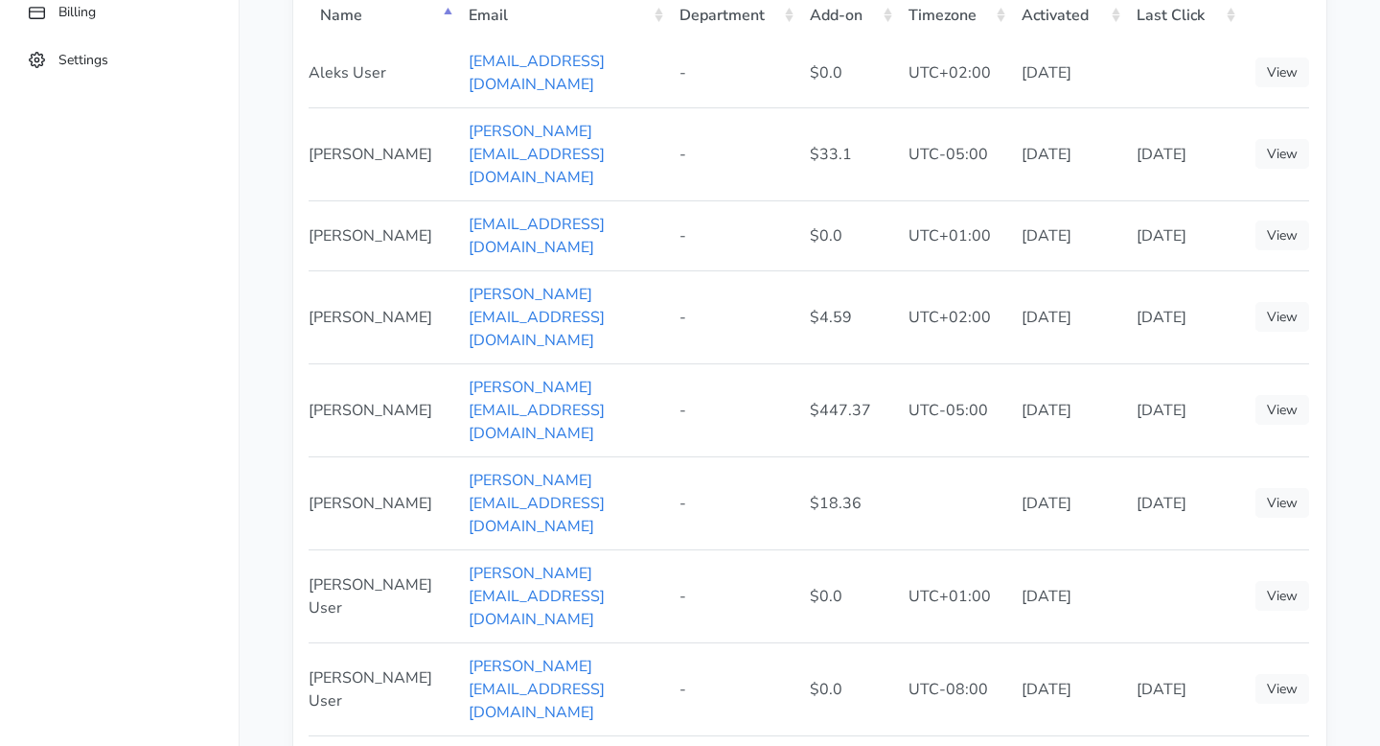
scroll to position [97, 0]
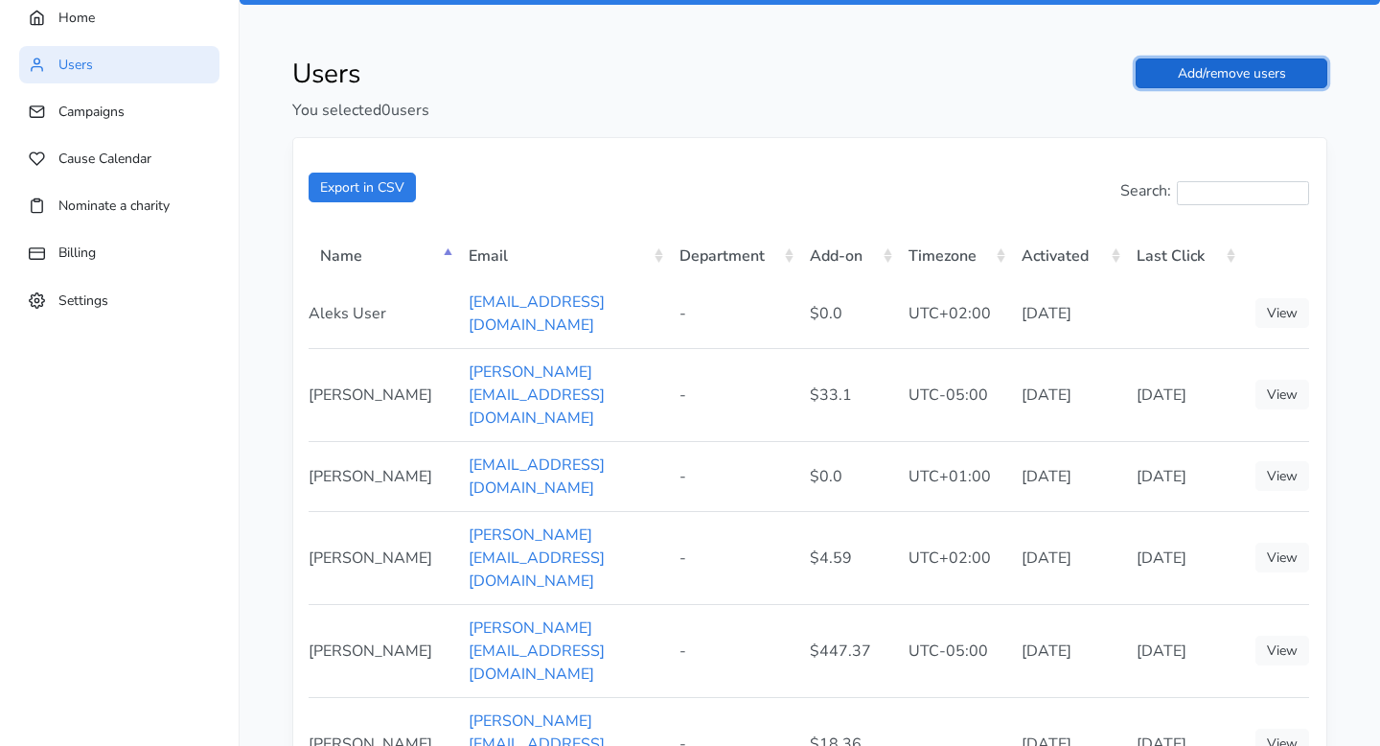
click at [1281, 76] on link "Add/remove users" at bounding box center [1232, 73] width 192 height 30
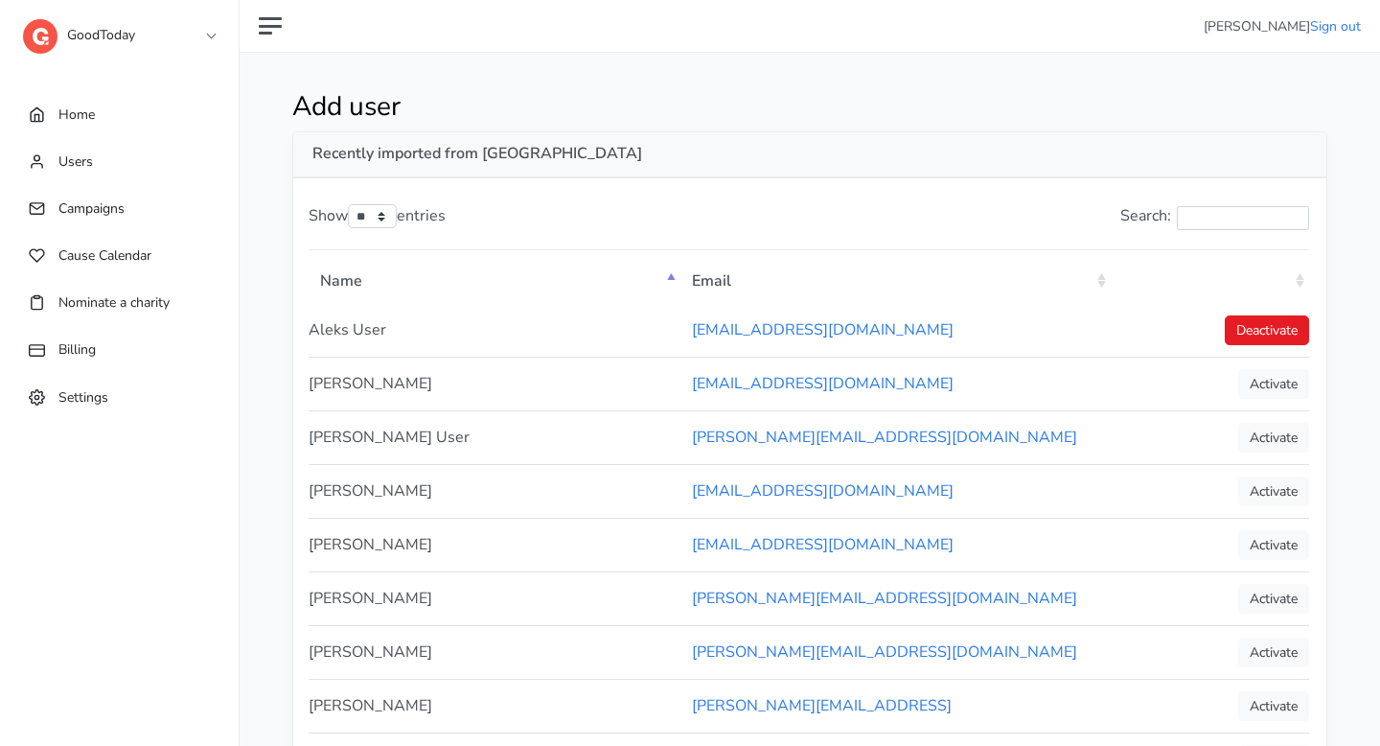
click at [1288, 274] on th ": activate to sort column ascending" at bounding box center [1210, 279] width 198 height 49
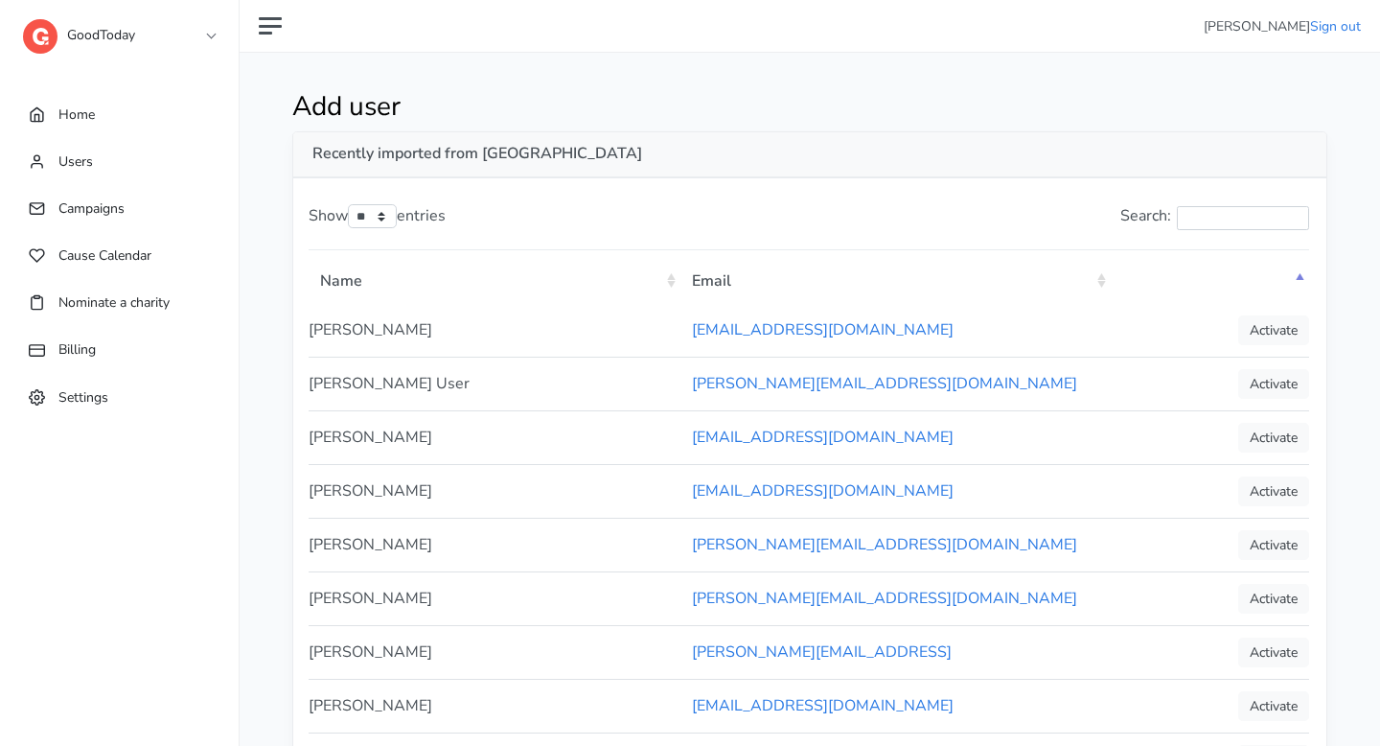
click at [1288, 274] on th ": activate to sort column descending" at bounding box center [1210, 279] width 198 height 49
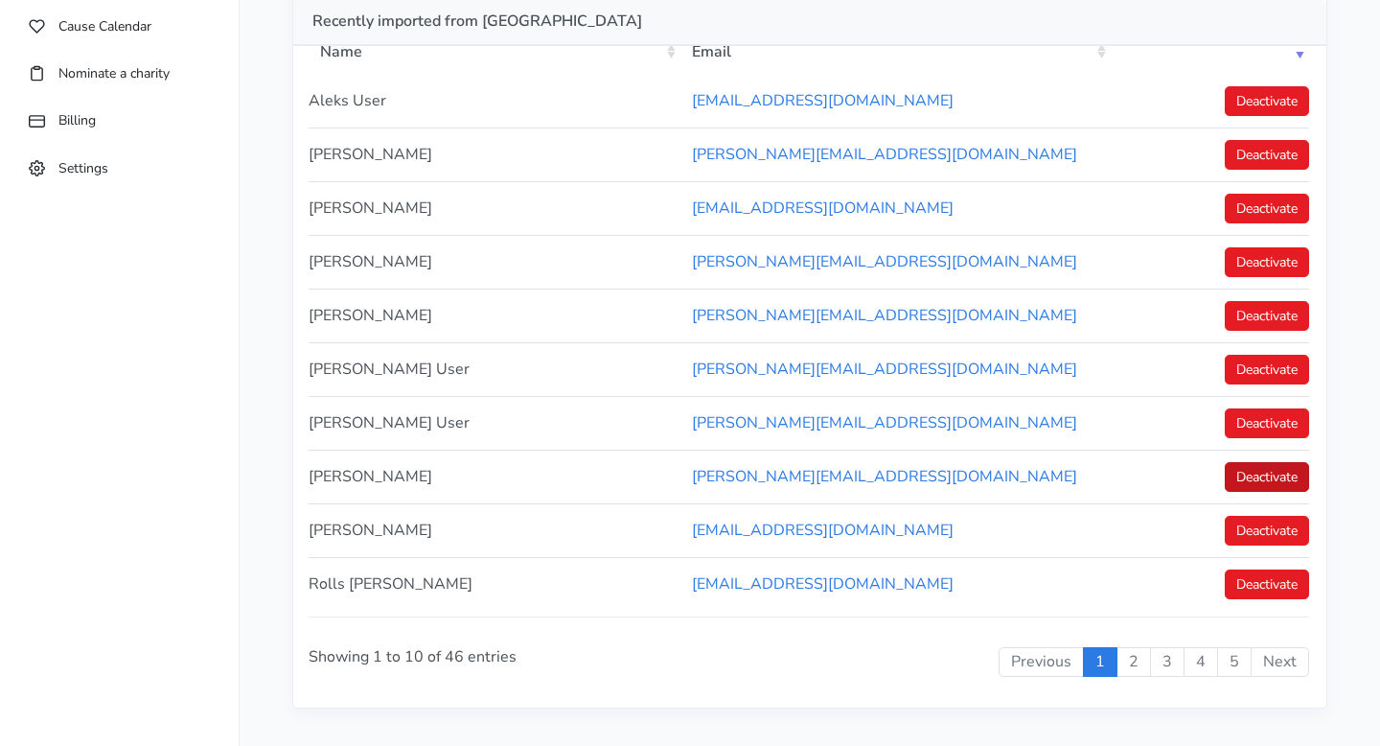
scroll to position [219, 0]
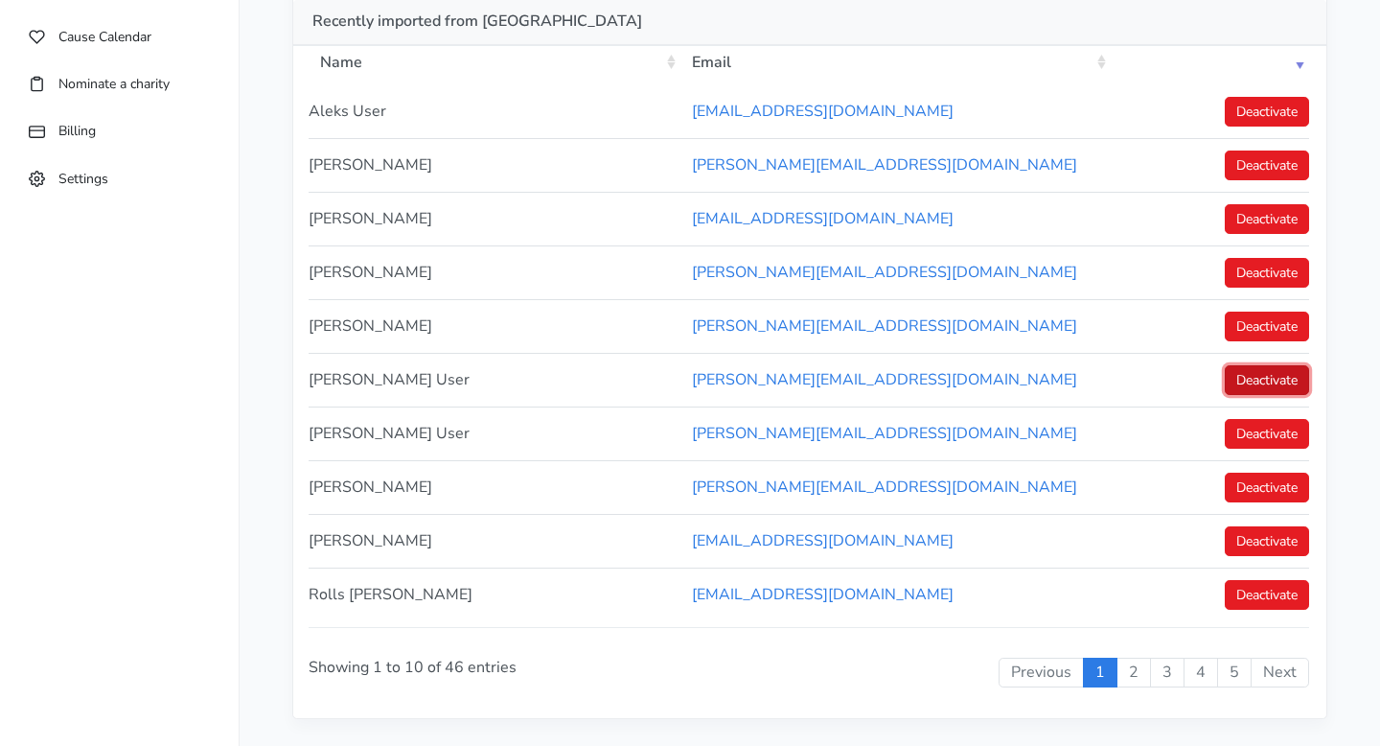
click at [1237, 374] on link "Deactivate" at bounding box center [1267, 380] width 84 height 30
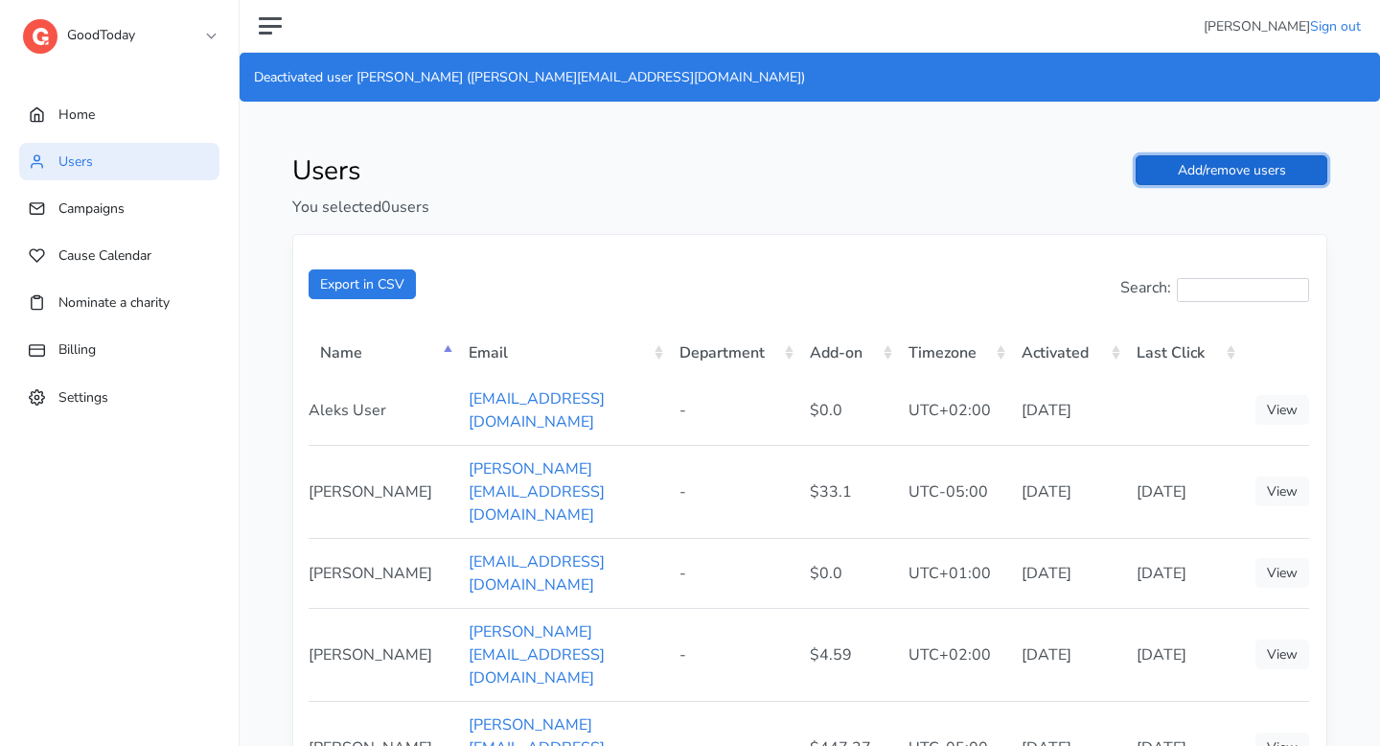
click at [1220, 169] on link "Add/remove users" at bounding box center [1232, 170] width 192 height 30
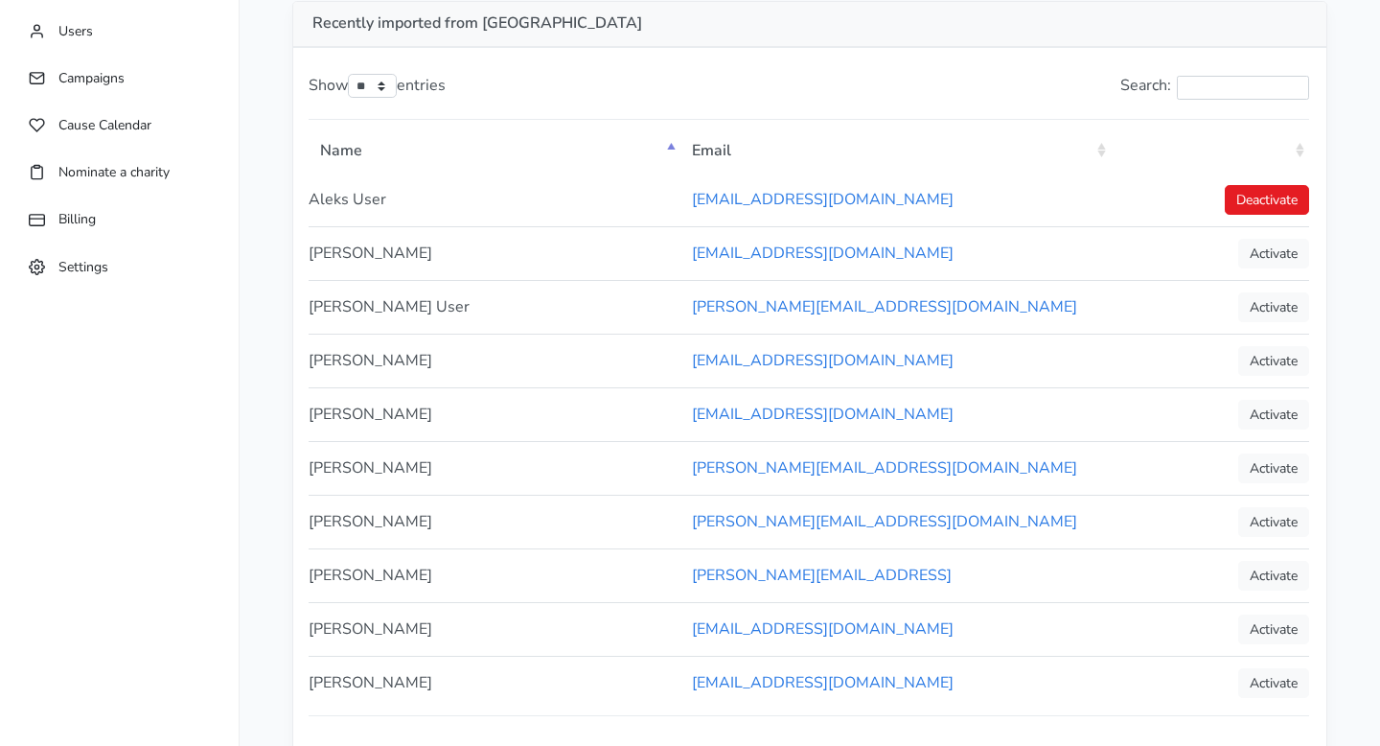
scroll to position [131, 0]
click at [1307, 152] on th ": activate to sort column ascending" at bounding box center [1210, 148] width 198 height 49
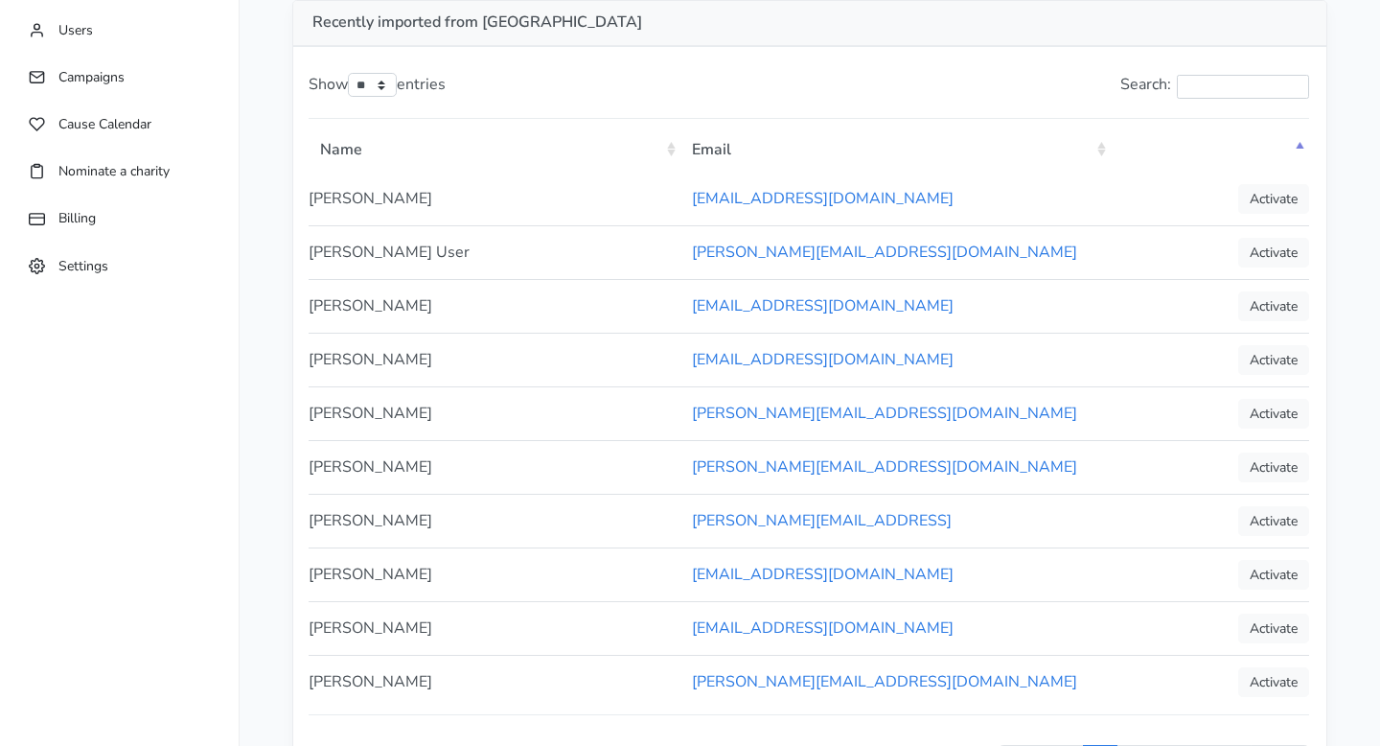
click at [1307, 152] on th ": activate to sort column descending" at bounding box center [1210, 148] width 198 height 49
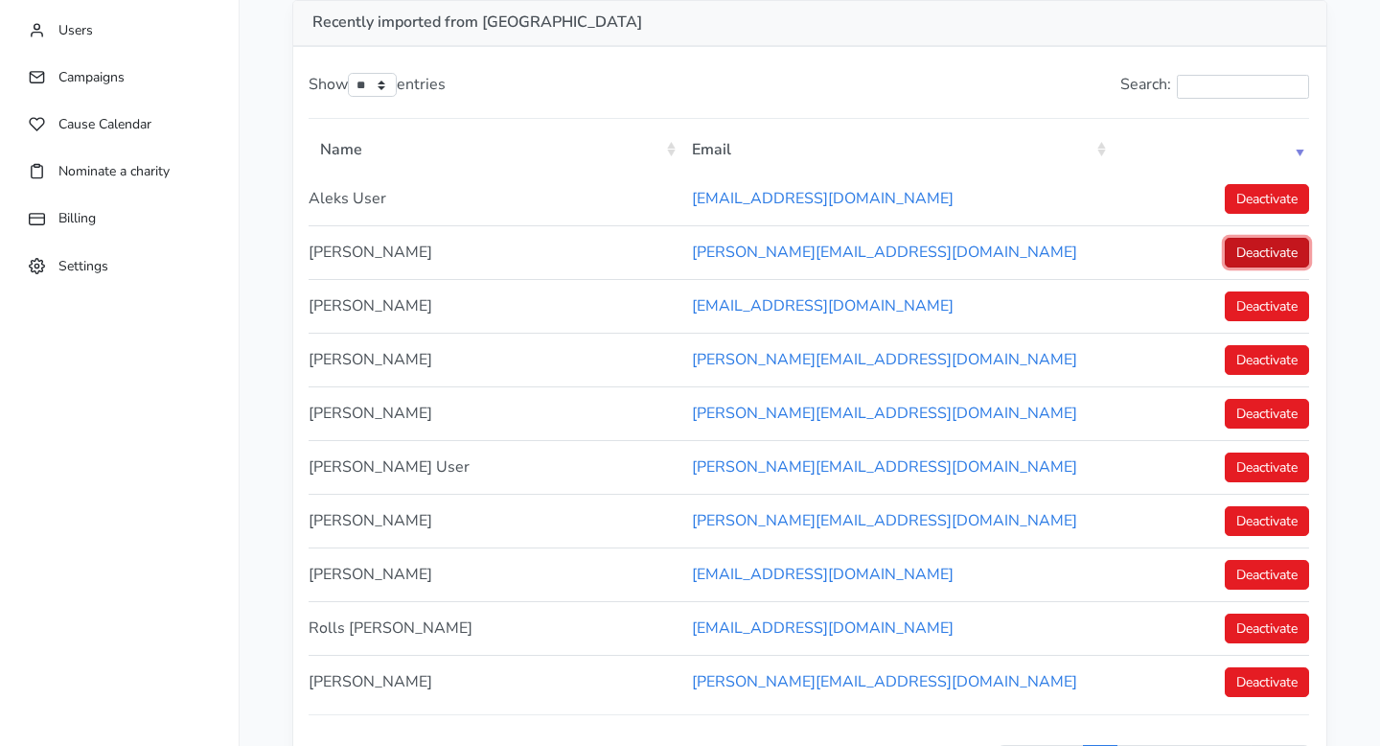
click at [1258, 246] on link "Deactivate" at bounding box center [1267, 253] width 84 height 30
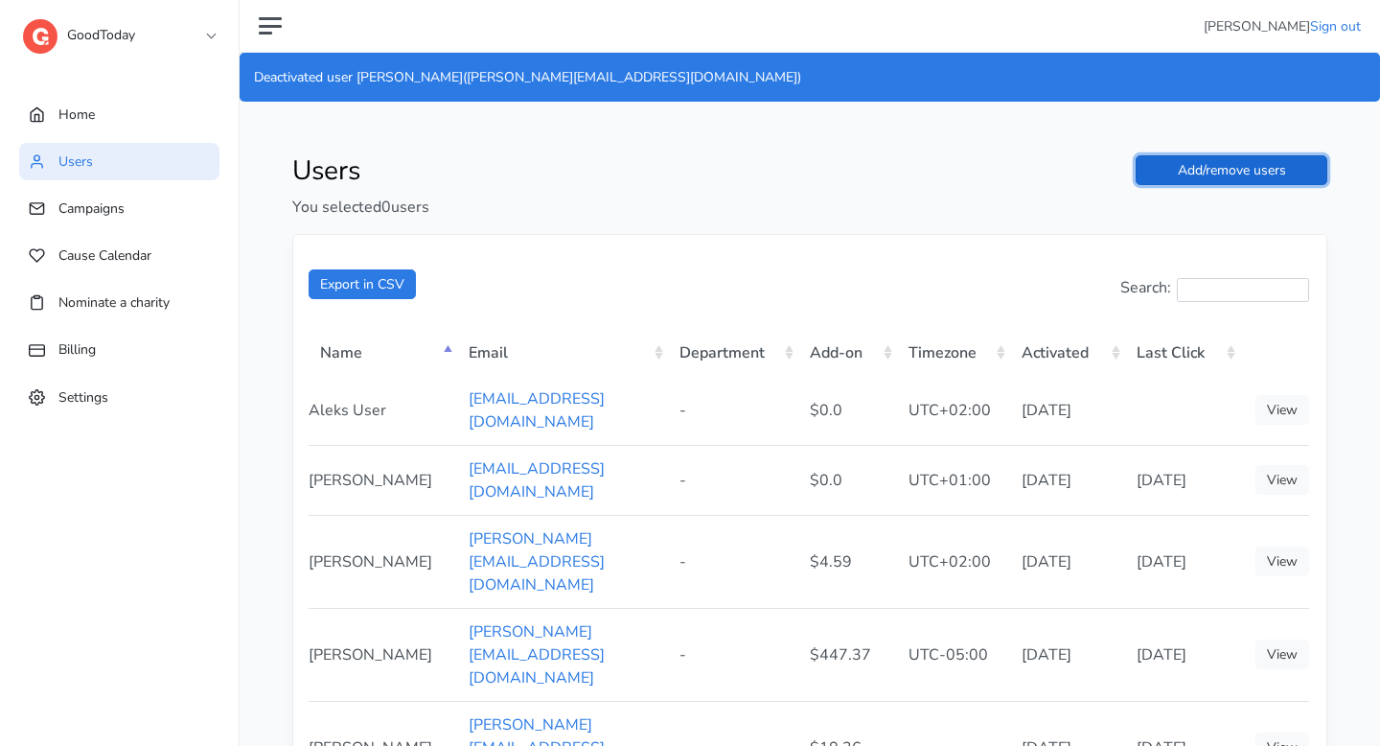
click at [1266, 175] on link "Add/remove users" at bounding box center [1232, 170] width 192 height 30
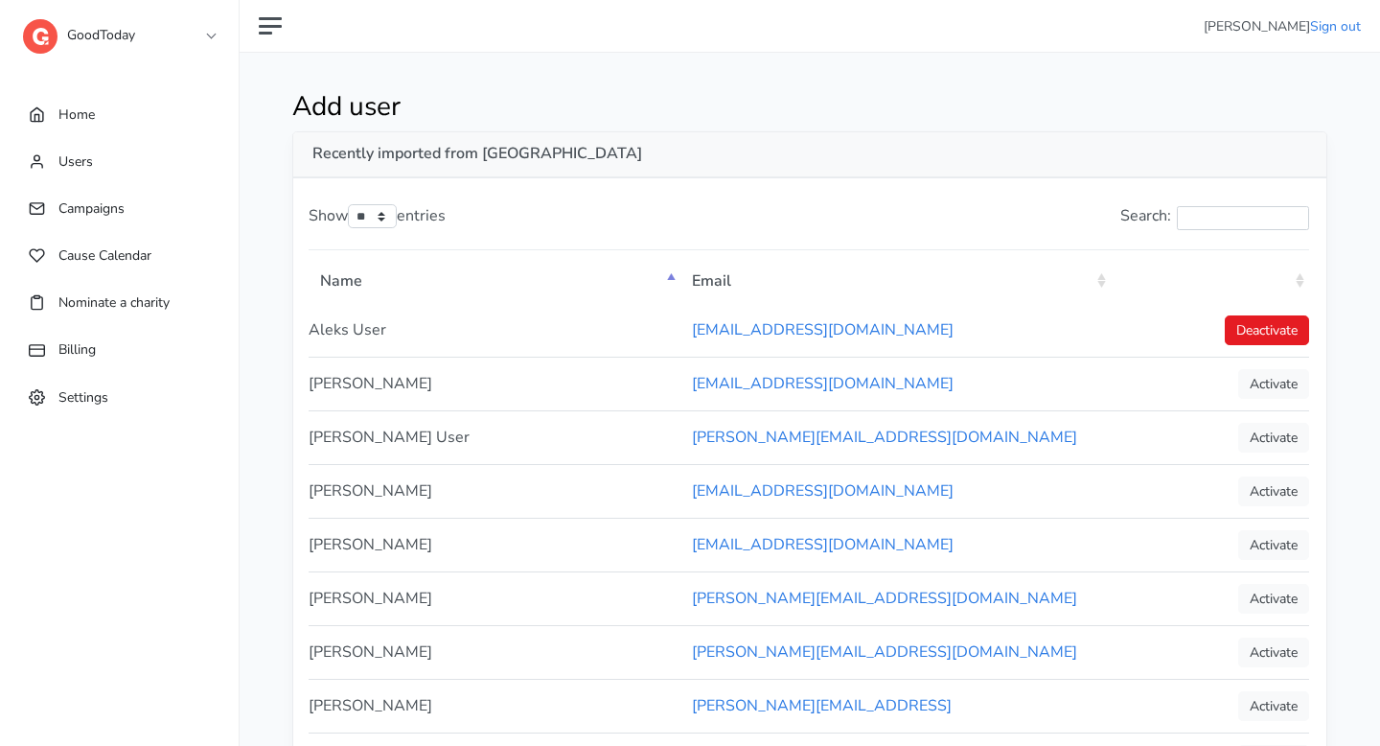
click at [1287, 274] on th ": activate to sort column ascending" at bounding box center [1210, 279] width 198 height 49
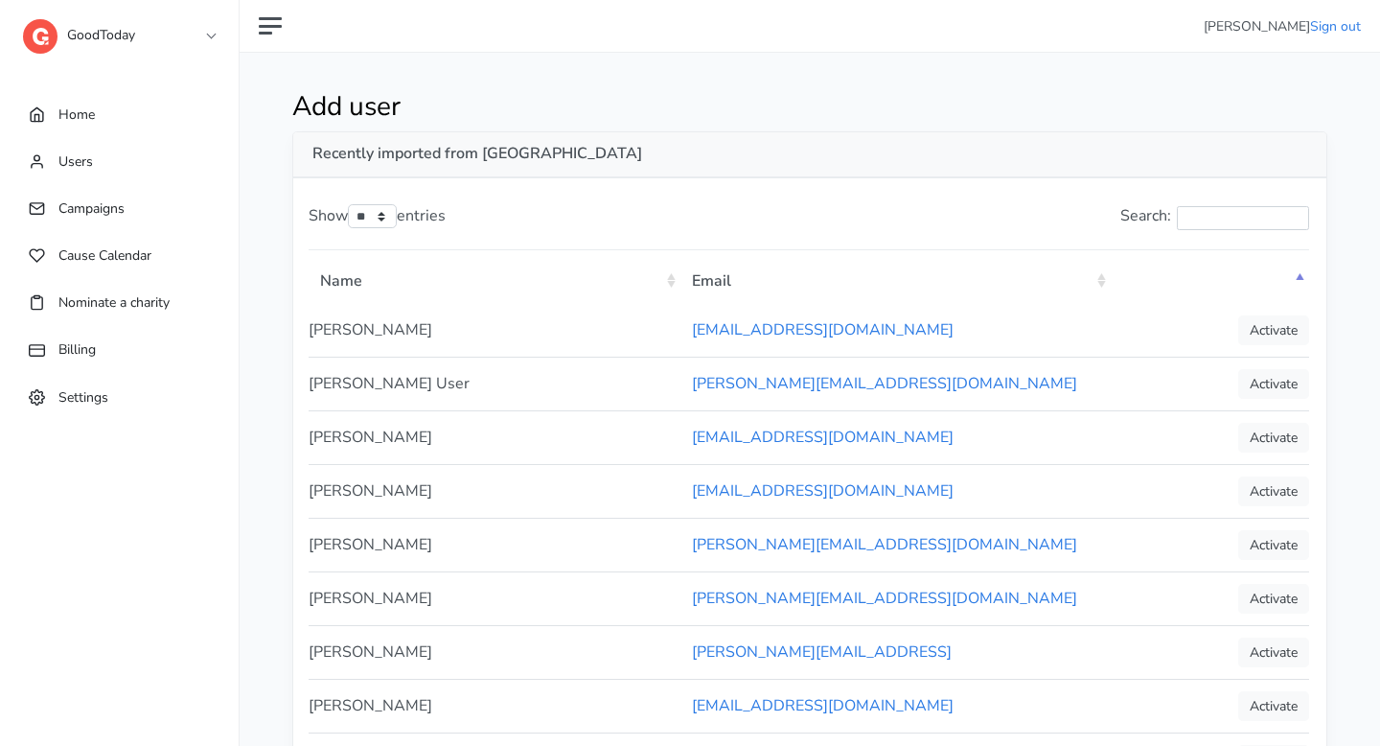
click at [1287, 274] on th ": activate to sort column descending" at bounding box center [1210, 279] width 198 height 49
